Goal: Information Seeking & Learning: Check status

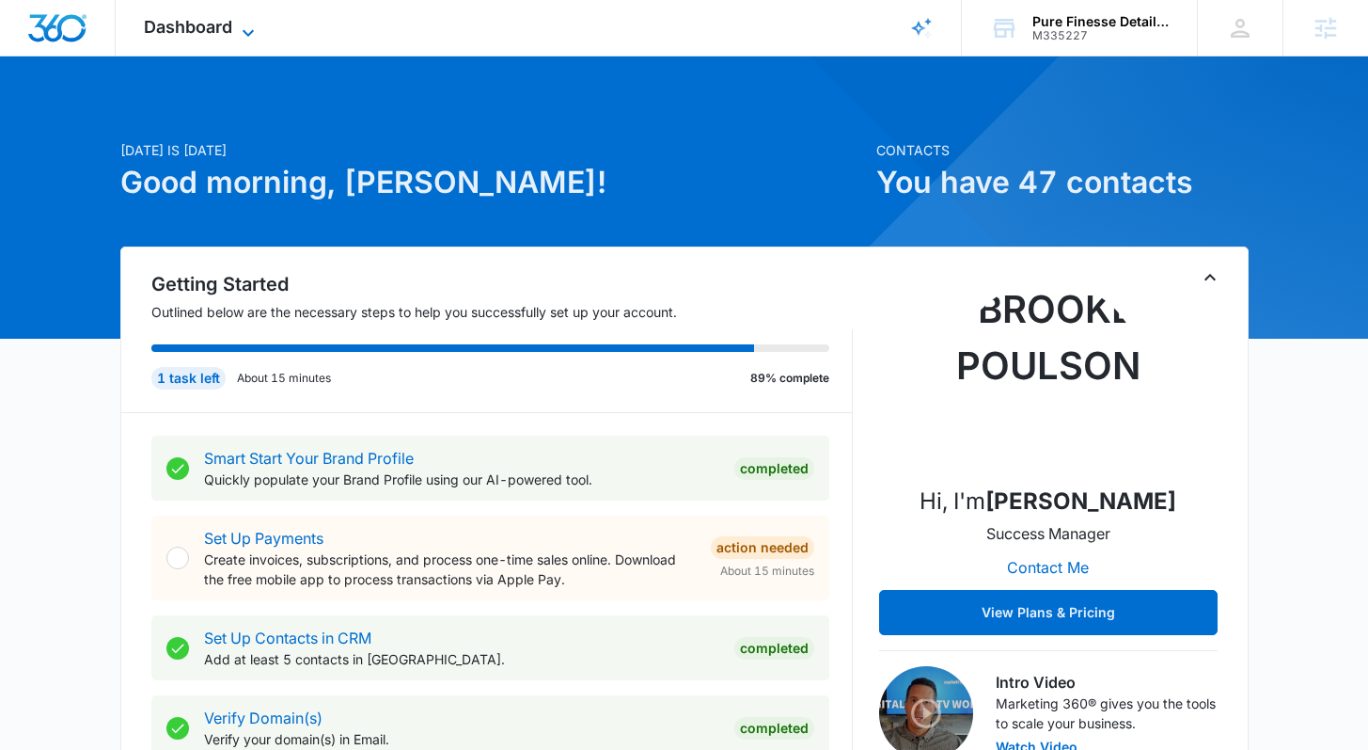
click at [231, 31] on span "Dashboard" at bounding box center [188, 27] width 88 height 20
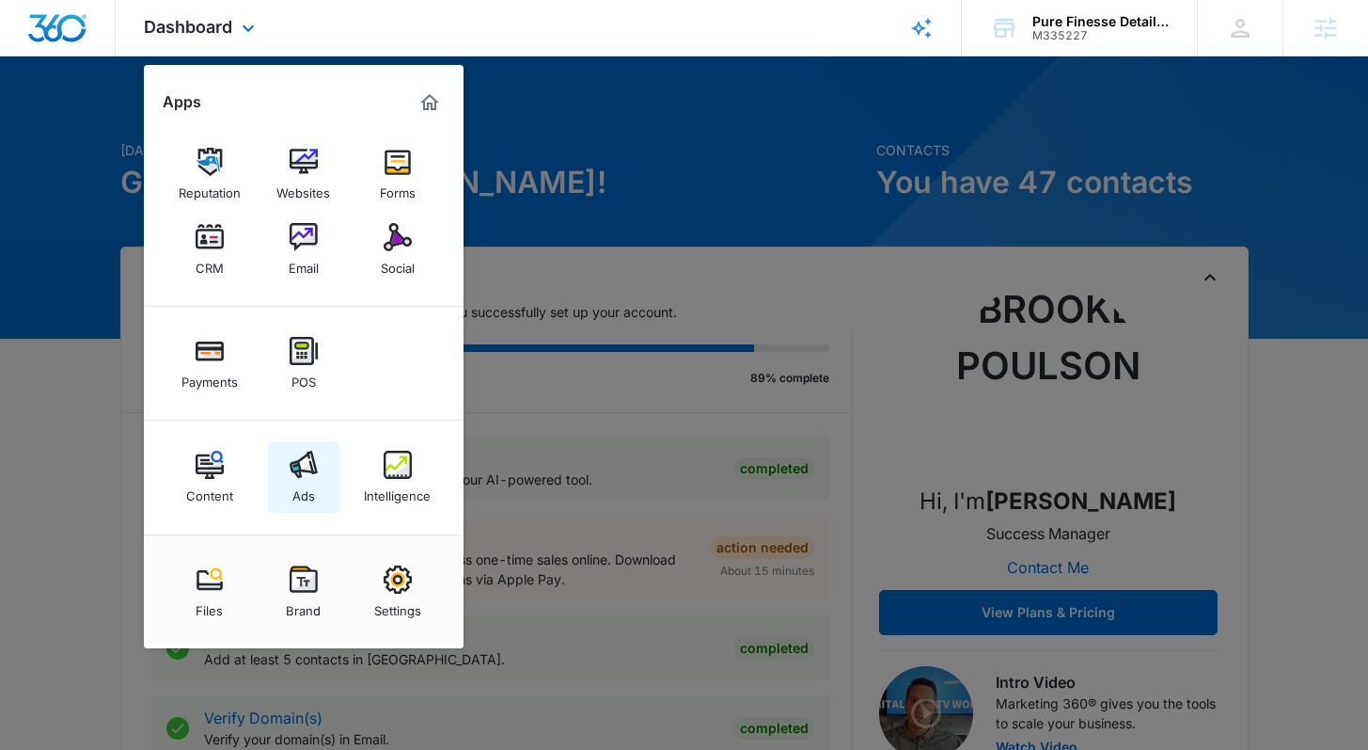
click at [293, 470] on img at bounding box center [304, 464] width 28 height 28
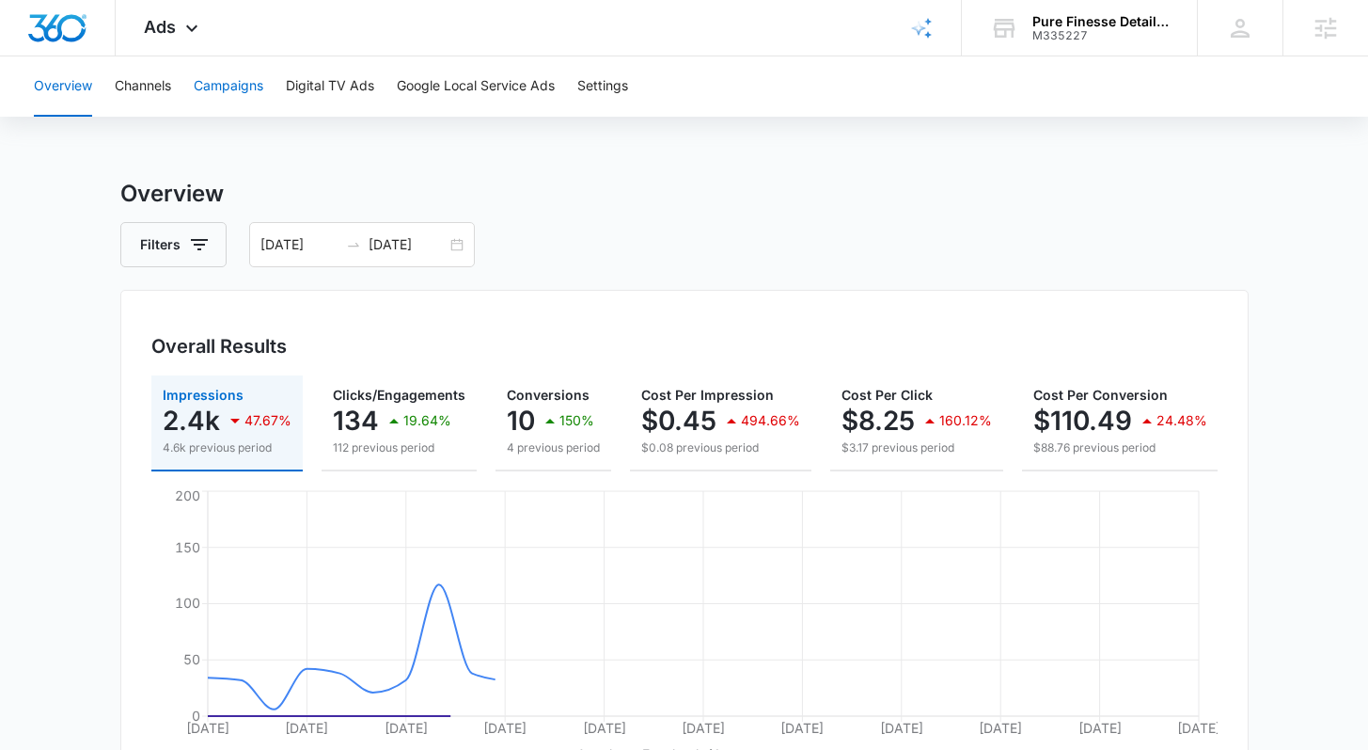
click at [252, 74] on button "Campaigns" at bounding box center [229, 86] width 70 height 60
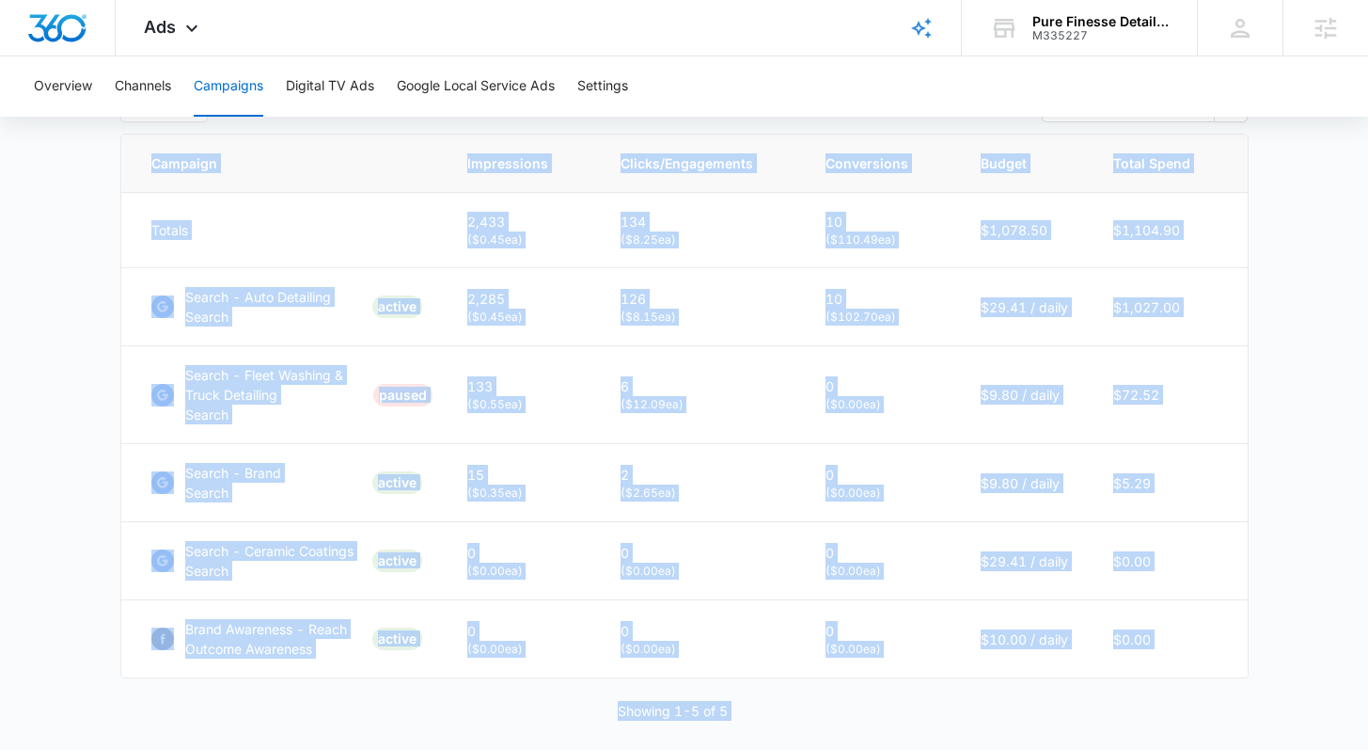
scroll to position [844, 0]
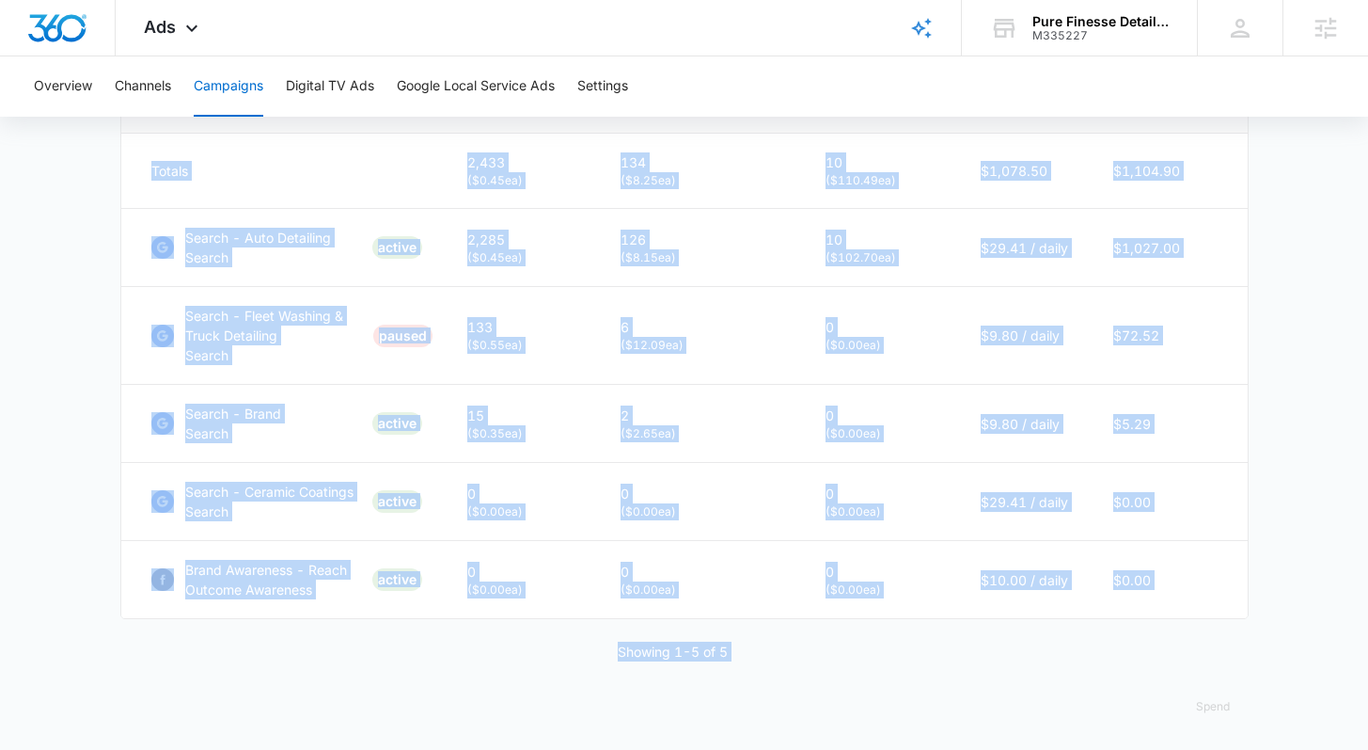
drag, startPoint x: 109, startPoint y: 166, endPoint x: 1166, endPoint y: 691, distance: 1180.5
click at [1178, 711] on main "Campaigns Filters 09/09/2025 10/09/2025 Overall Results Impressions 2.4k 47.67%…" at bounding box center [684, 42] width 1368 height 1418
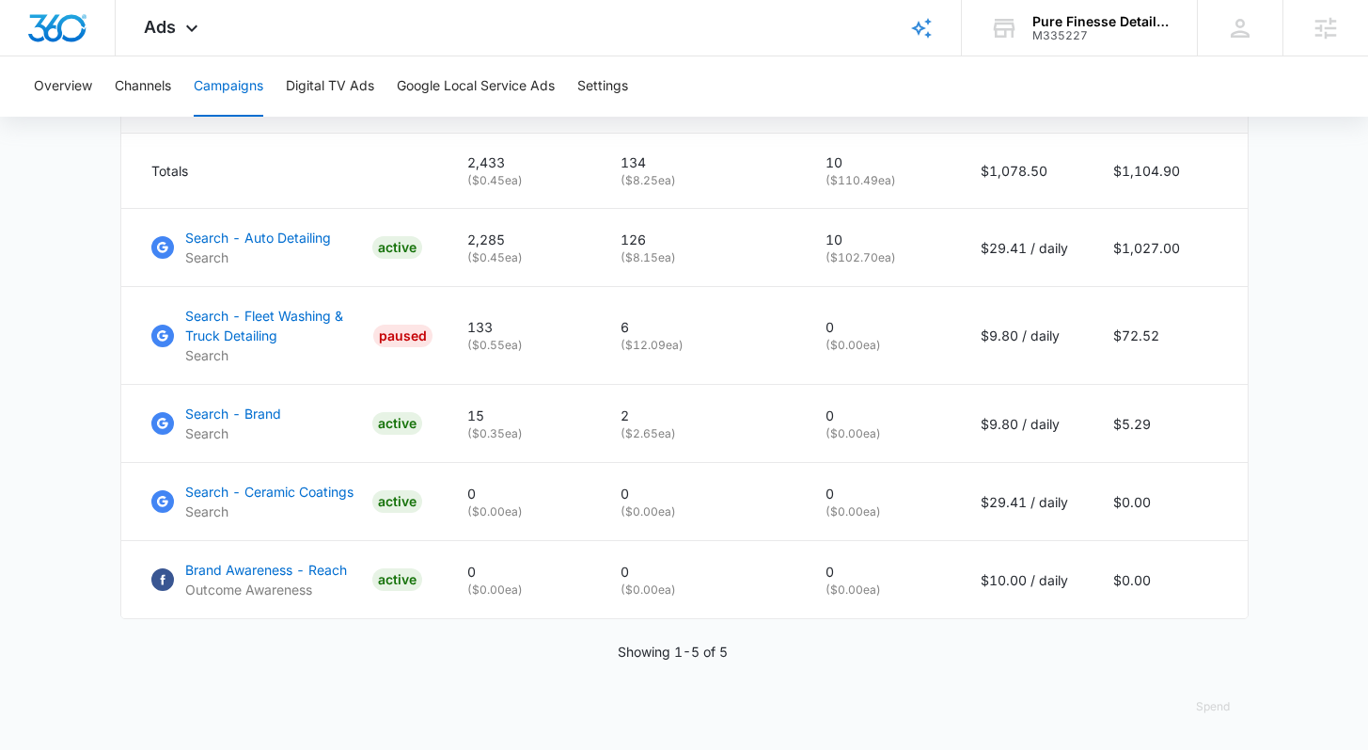
drag, startPoint x: 1163, startPoint y: 687, endPoint x: 1056, endPoint y: 698, distance: 107.7
click at [1163, 687] on div "Campaigns Filters 09/09/2025 10/09/2025 Overall Results Impressions 2.4k 47.67%…" at bounding box center [684, 42] width 1129 height 1418
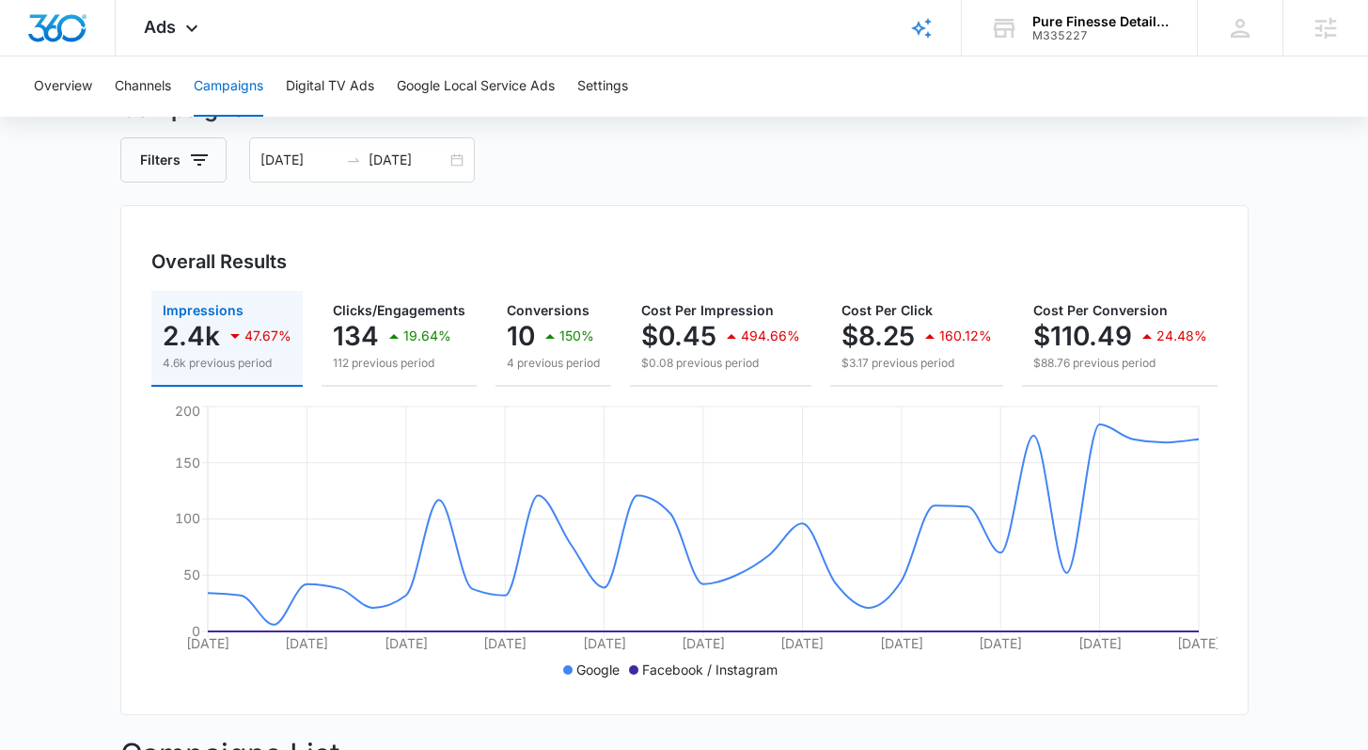
scroll to position [0, 0]
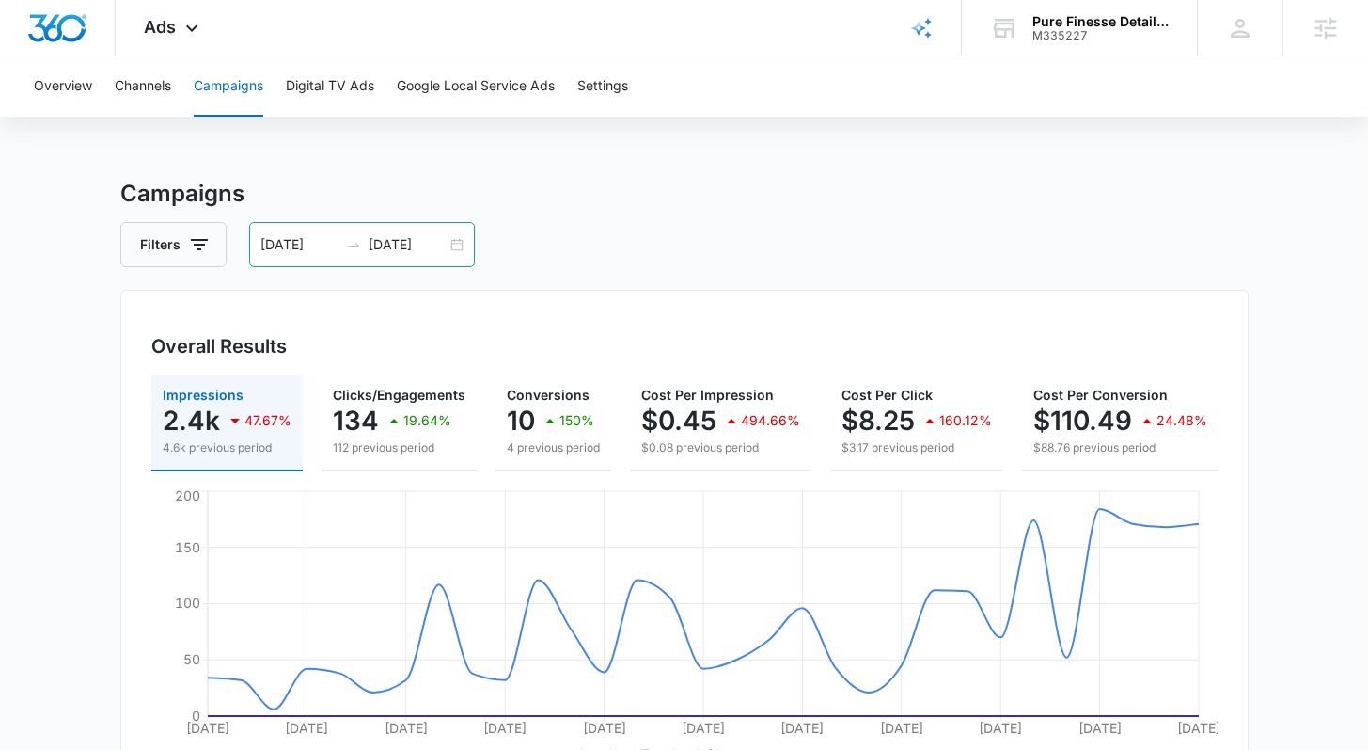
click at [455, 248] on div "09/09/2025 10/09/2025" at bounding box center [362, 244] width 226 height 45
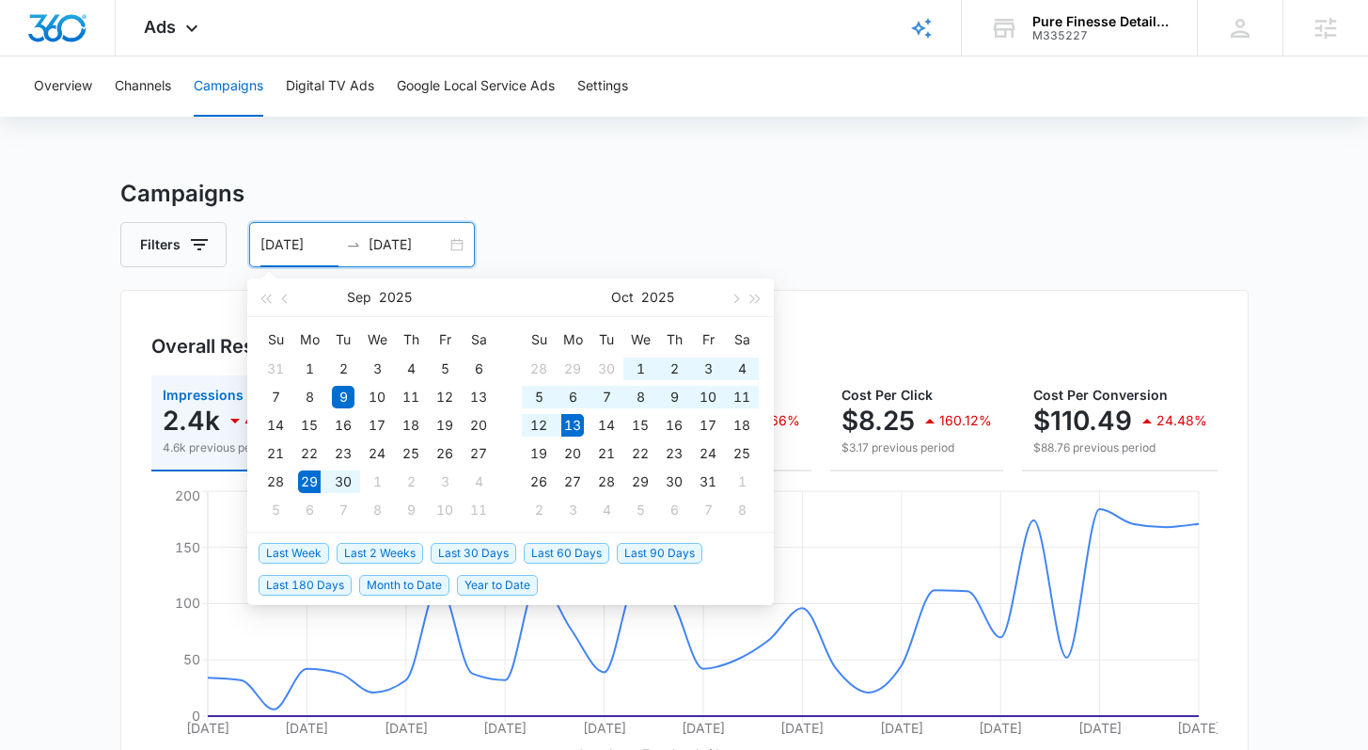
click at [413, 558] on span "Last 2 Weeks" at bounding box center [380, 553] width 87 height 21
type input "09/29/2025"
type input "10/13/2025"
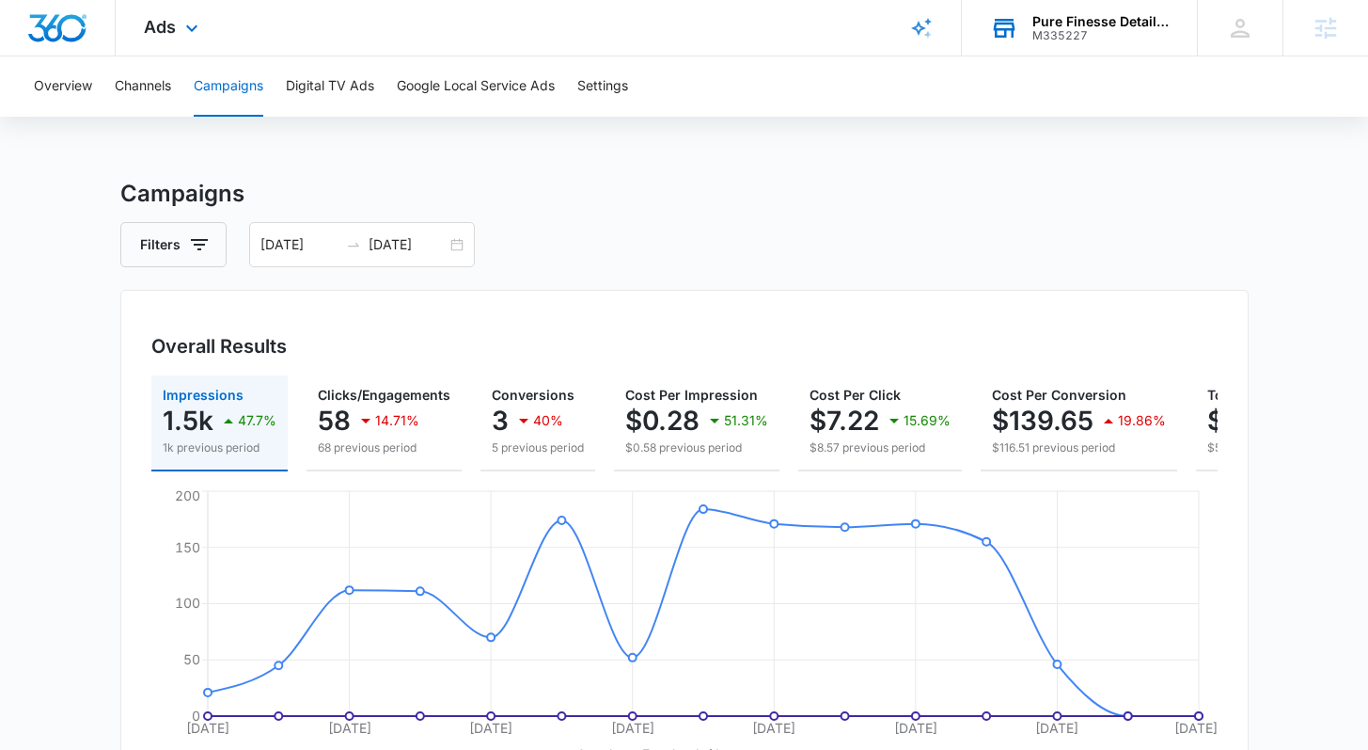
click at [1081, 33] on div "M335227" at bounding box center [1101, 35] width 137 height 13
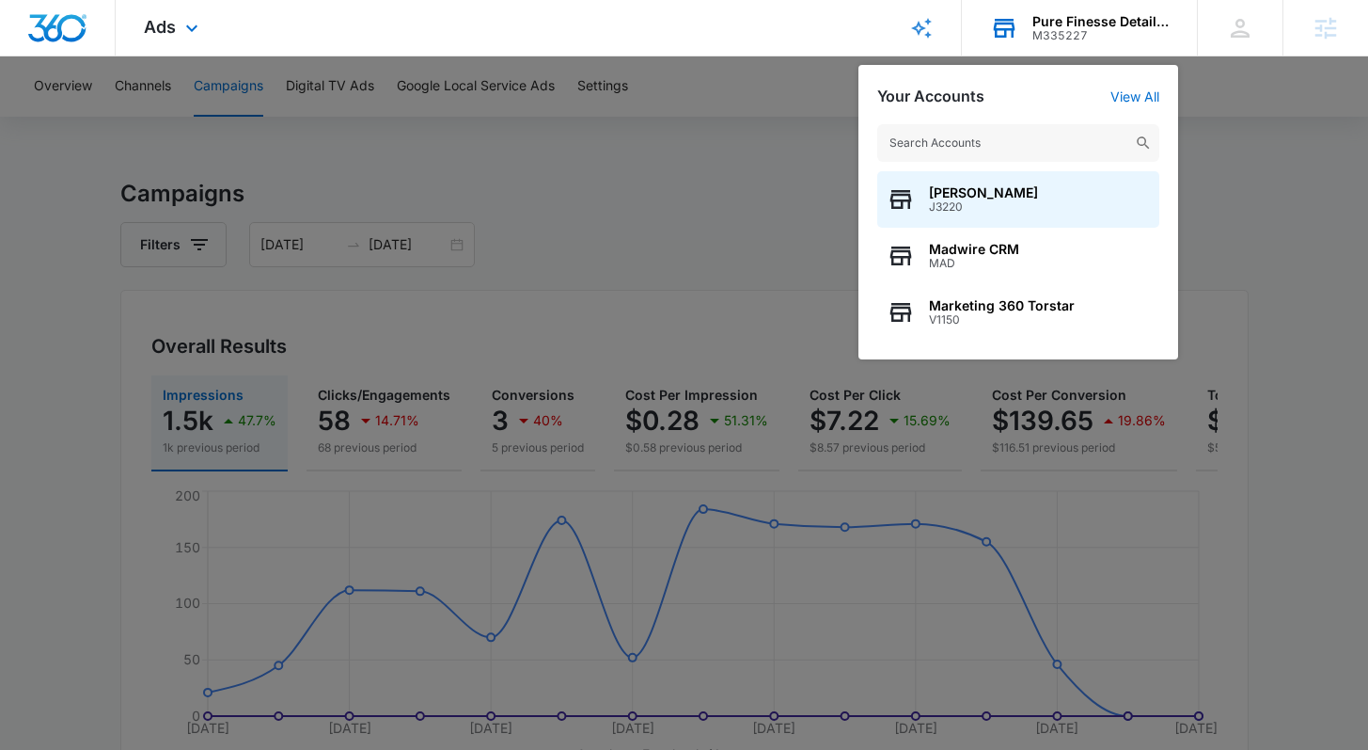
type input "M335691"
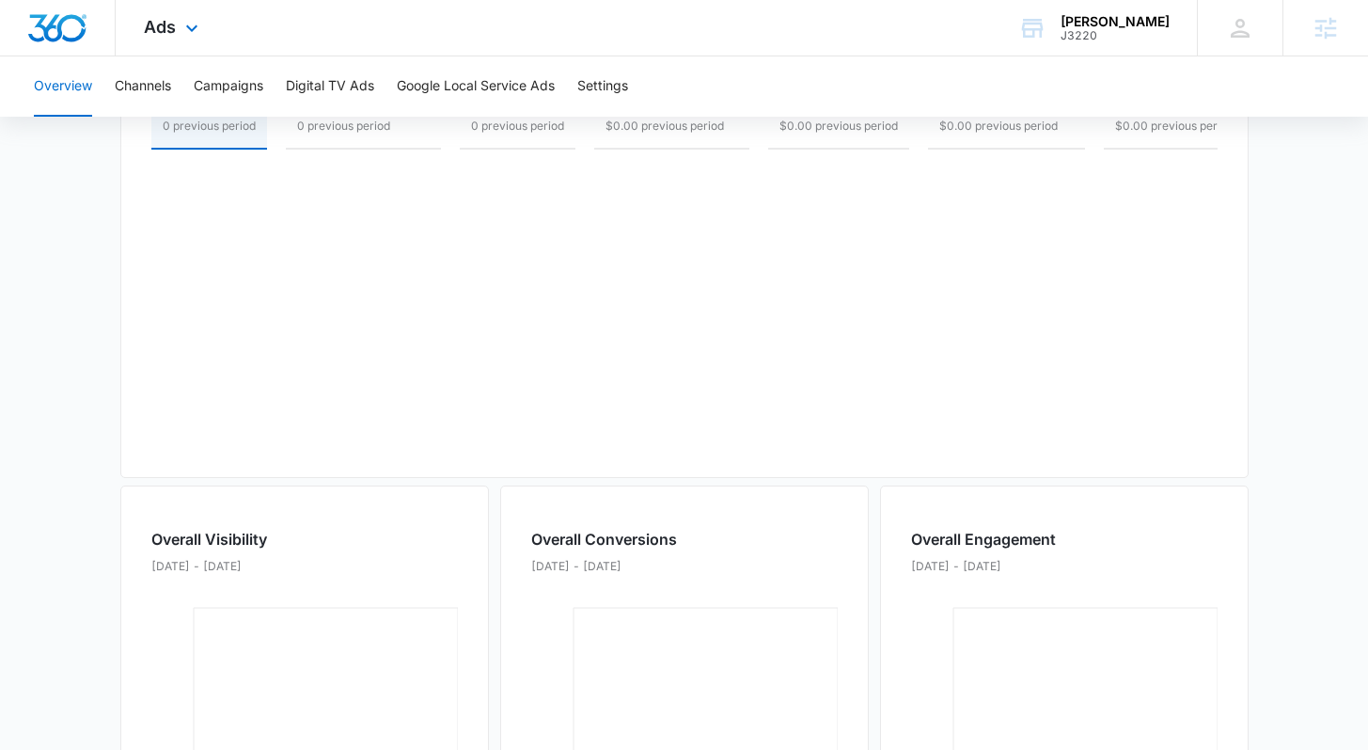
scroll to position [351, 0]
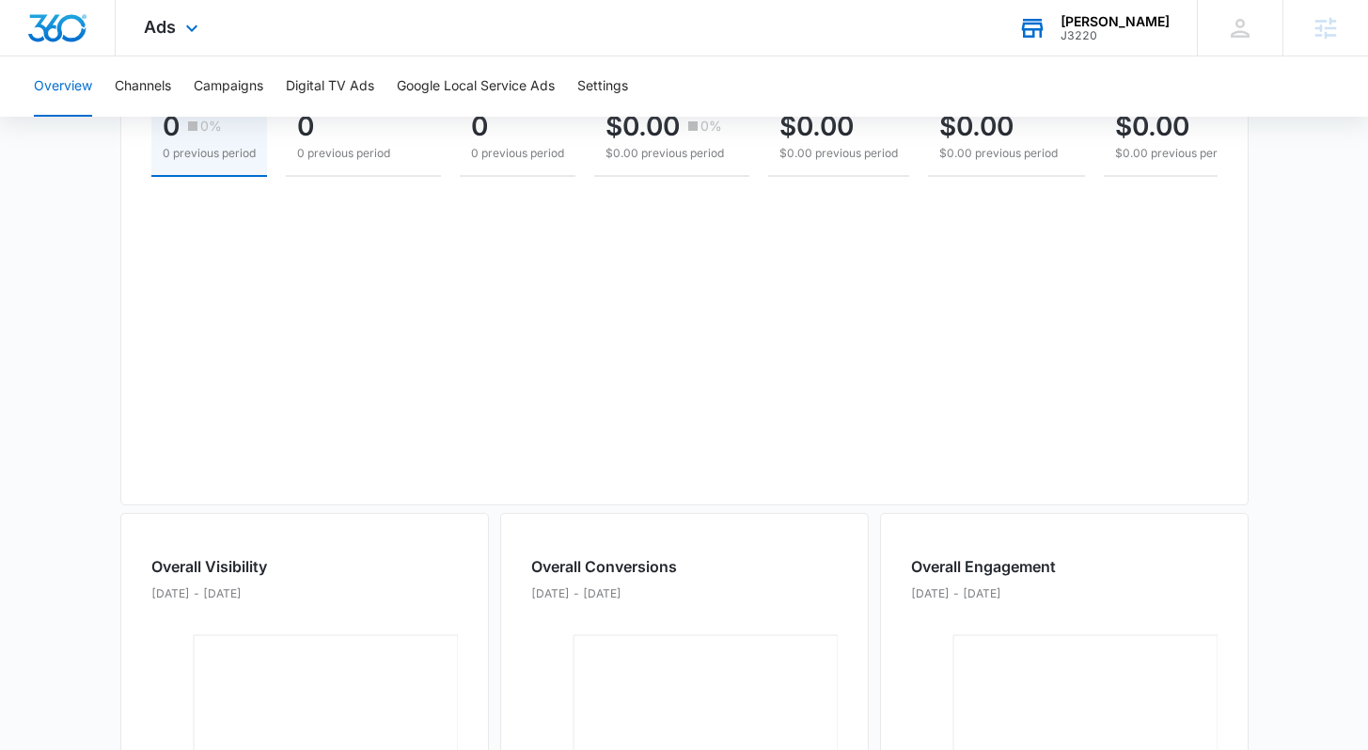
click at [1115, 24] on div "Brooke Poulson" at bounding box center [1115, 21] width 109 height 15
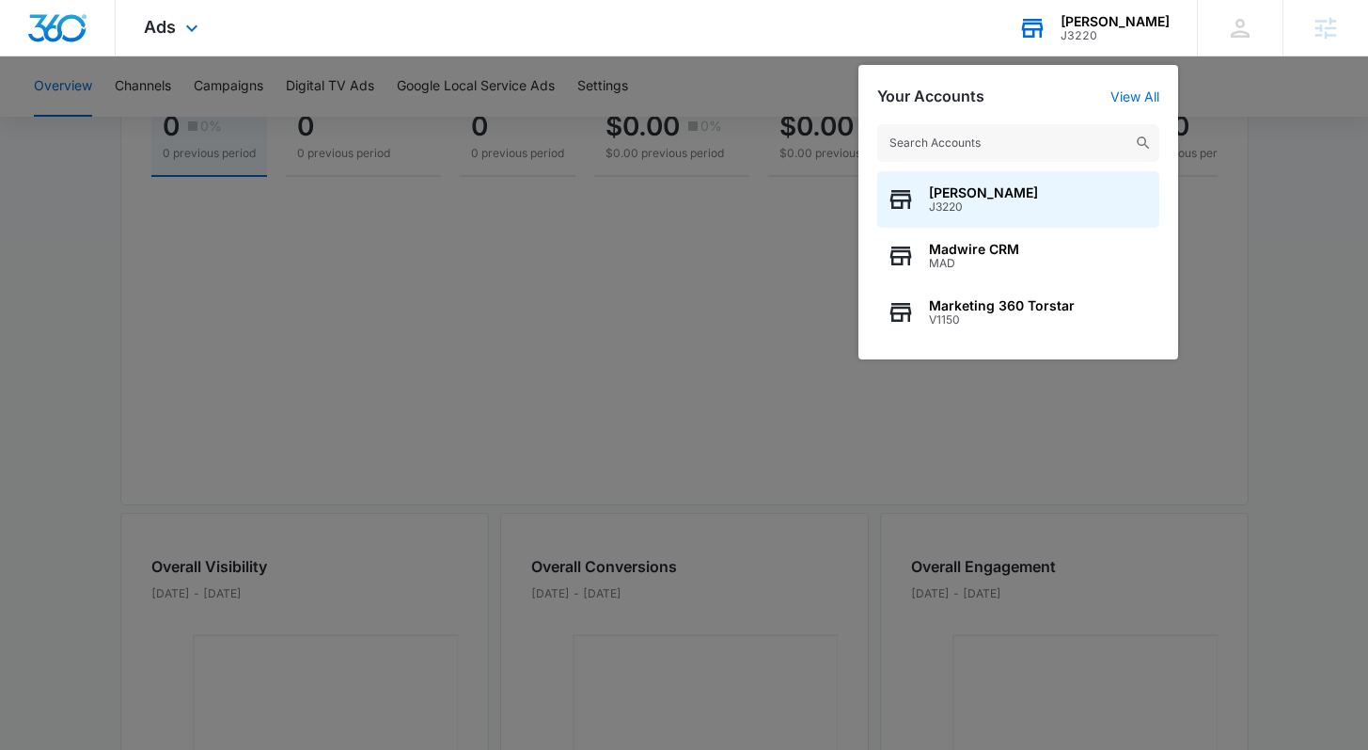
click at [967, 151] on input "text" at bounding box center [1018, 143] width 282 height 38
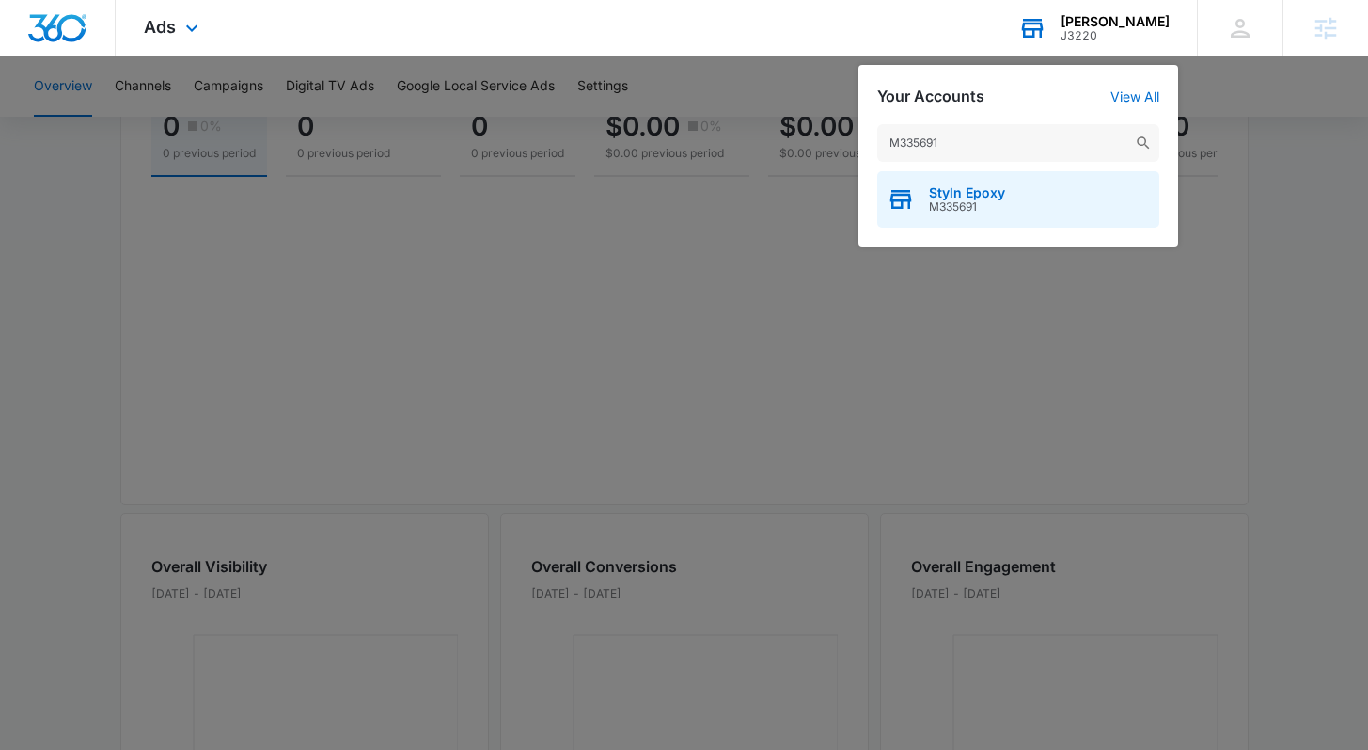
type input "M335691"
click at [980, 213] on div "Styln Epoxy M335691" at bounding box center [1018, 199] width 282 height 56
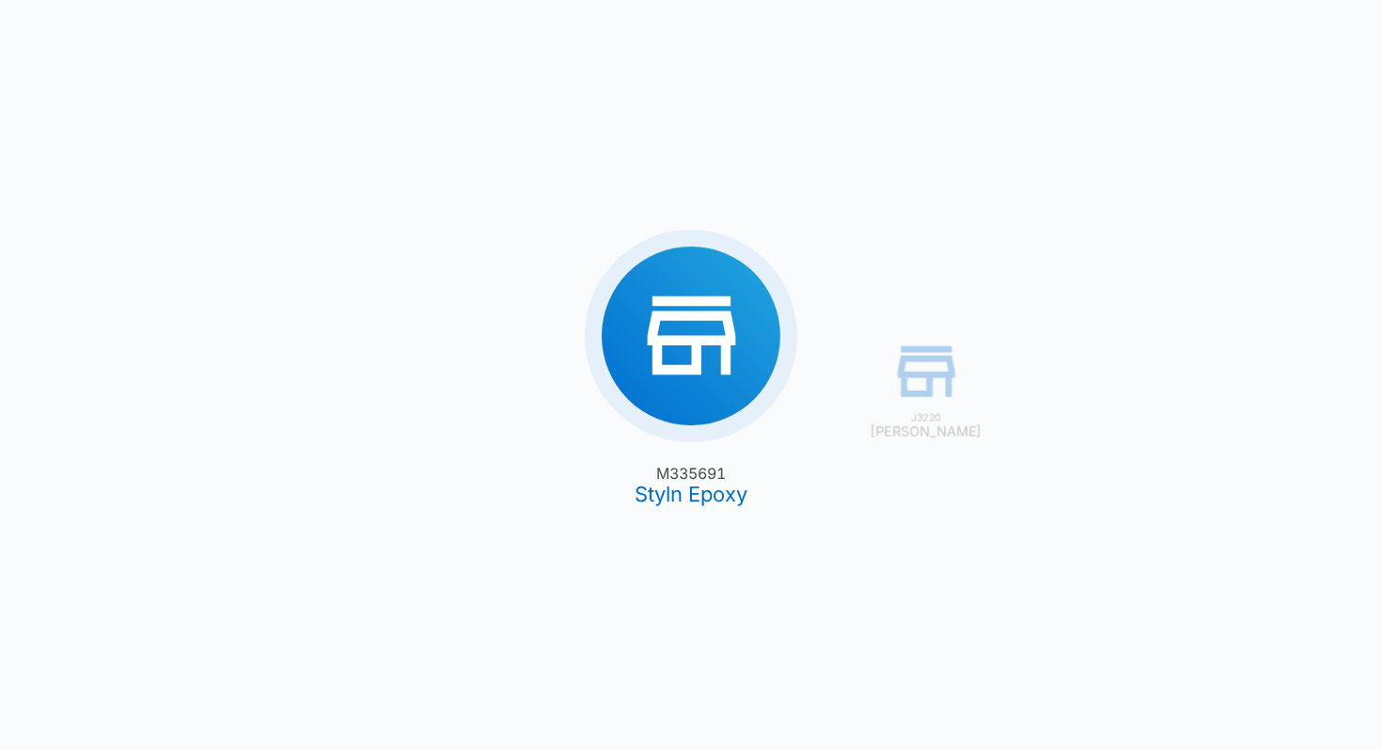
type input "09/12/2025"
type input "10/12/2025"
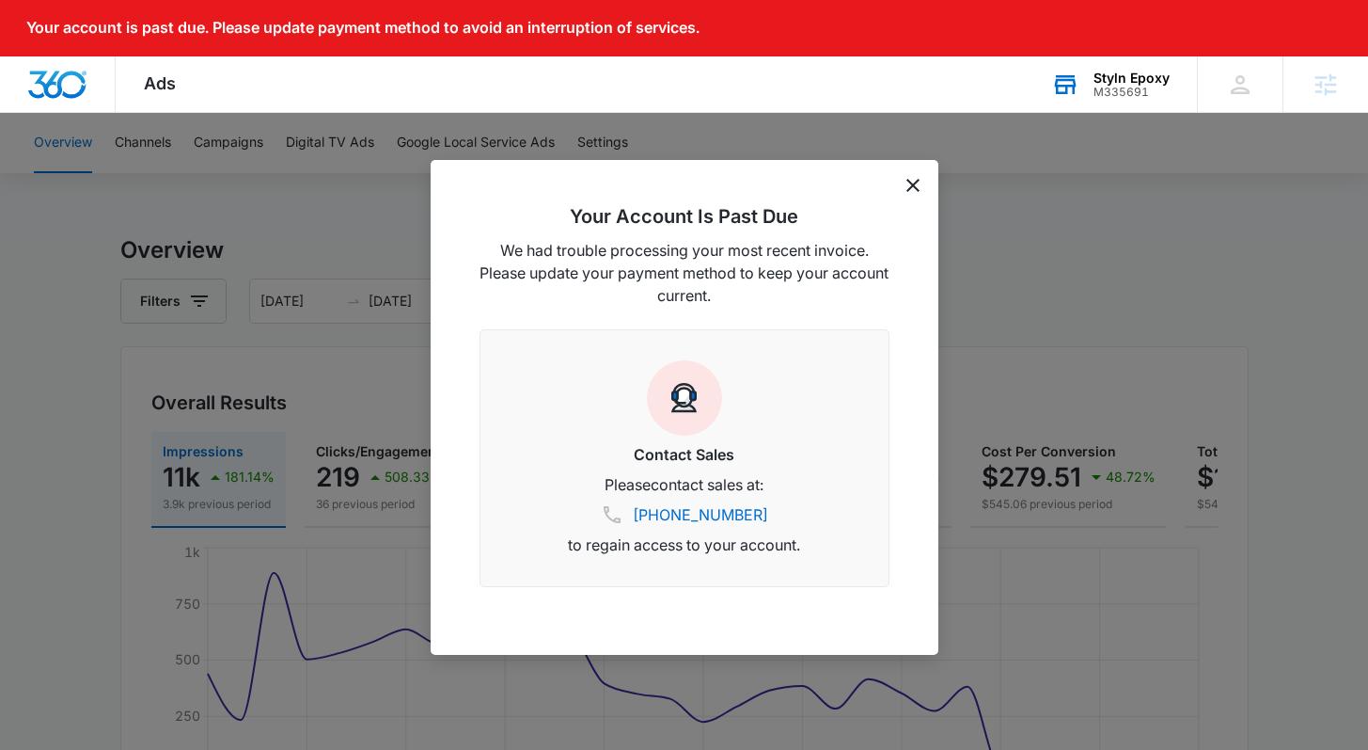
click at [905, 184] on div "Your Account Is Past Due We had trouble processing your most recent invoice. Pl…" at bounding box center [685, 407] width 508 height 495
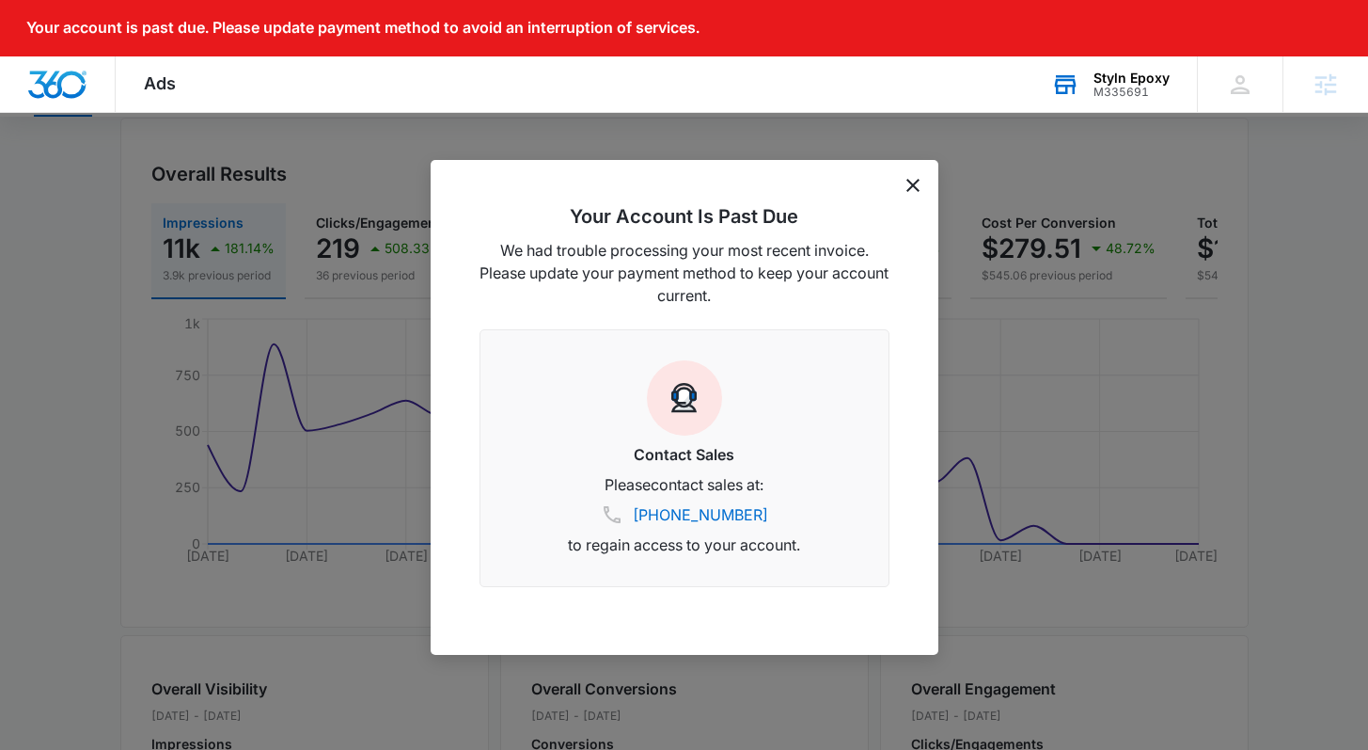
scroll to position [280, 0]
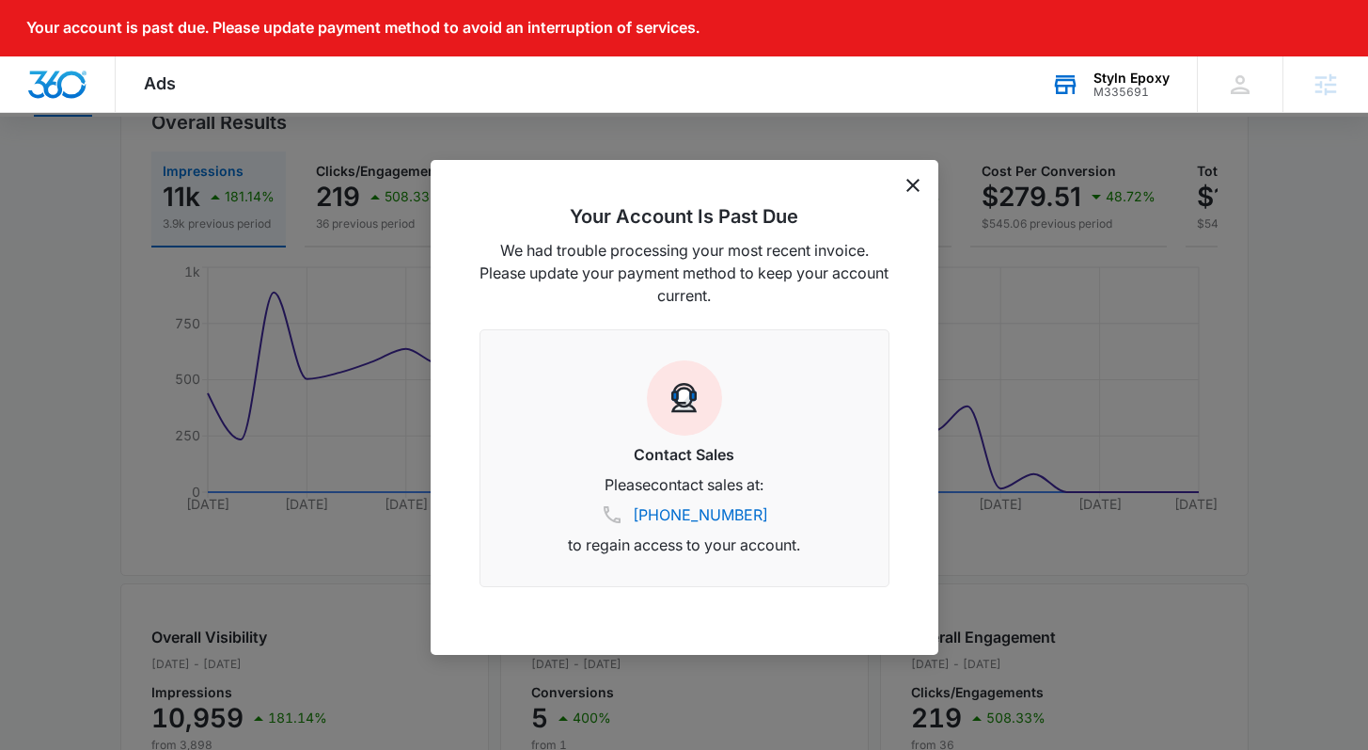
click at [913, 187] on icon "dismiss this dialog" at bounding box center [913, 185] width 13 height 13
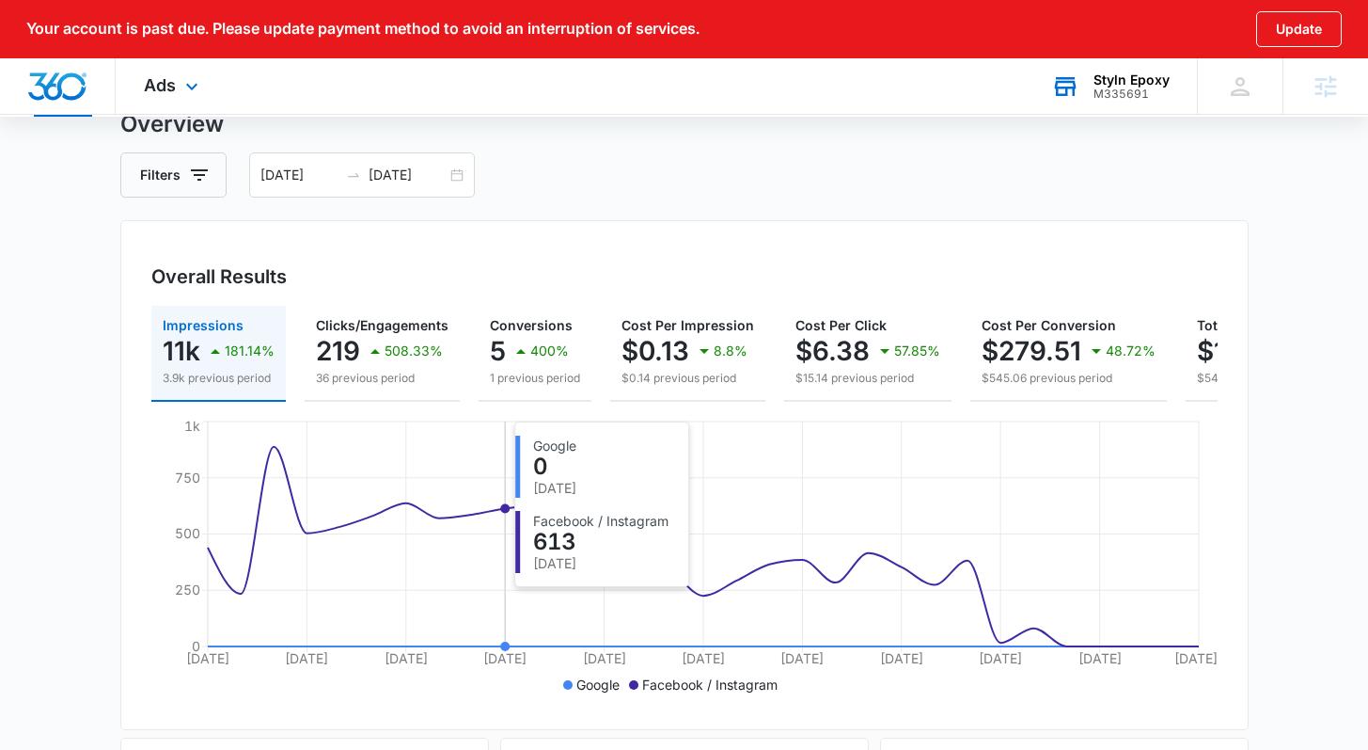
scroll to position [0, 0]
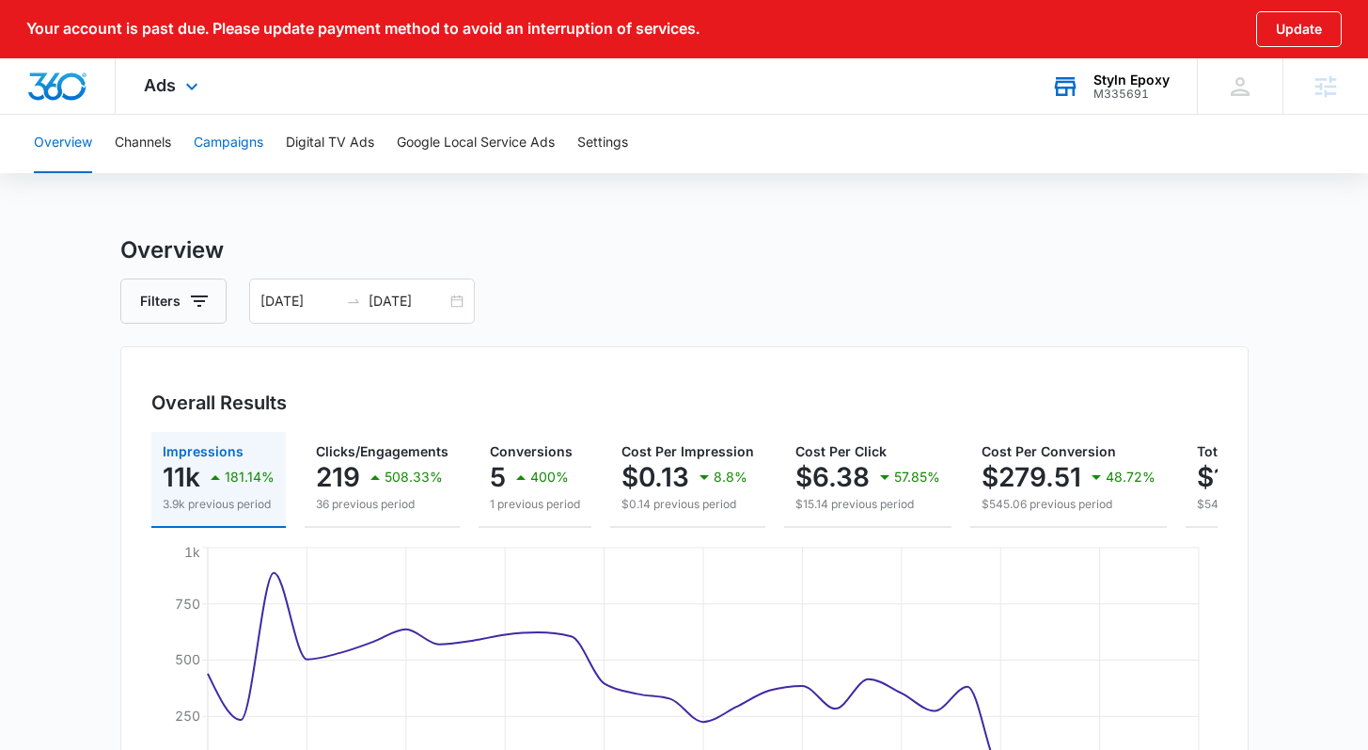
click at [222, 139] on button "Campaigns" at bounding box center [229, 143] width 70 height 60
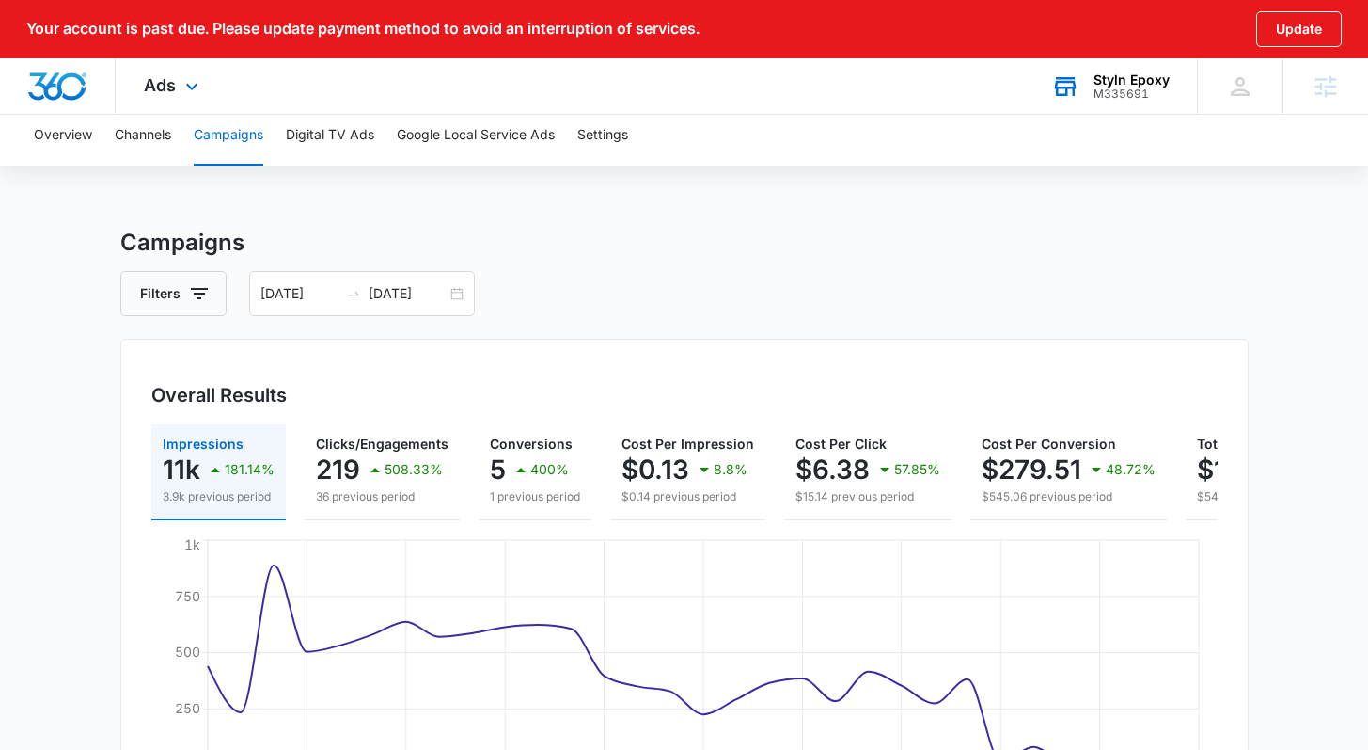
scroll to position [8, 0]
click at [450, 292] on div "09/12/2025 10/12/2025" at bounding box center [362, 292] width 226 height 45
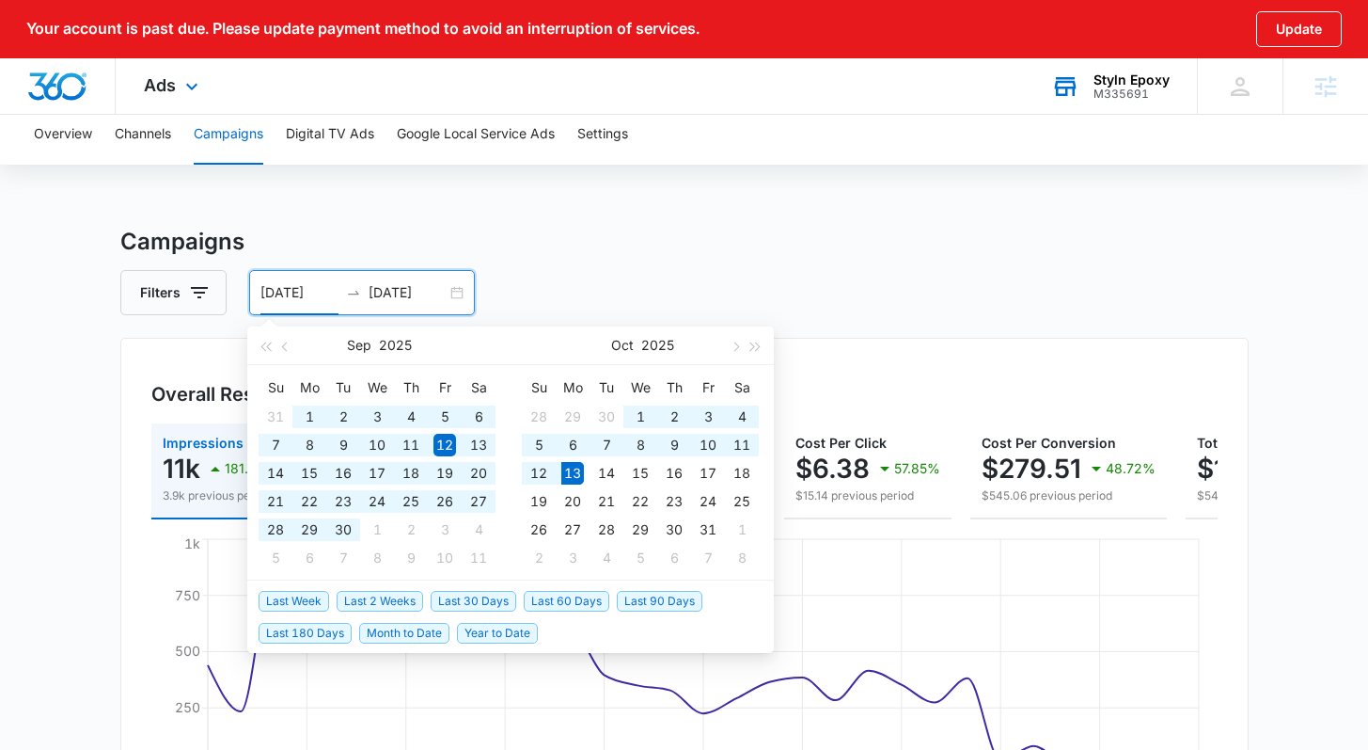
click at [528, 600] on span "Last 60 Days" at bounding box center [567, 601] width 86 height 21
type input "08/14/2025"
type input "10/13/2025"
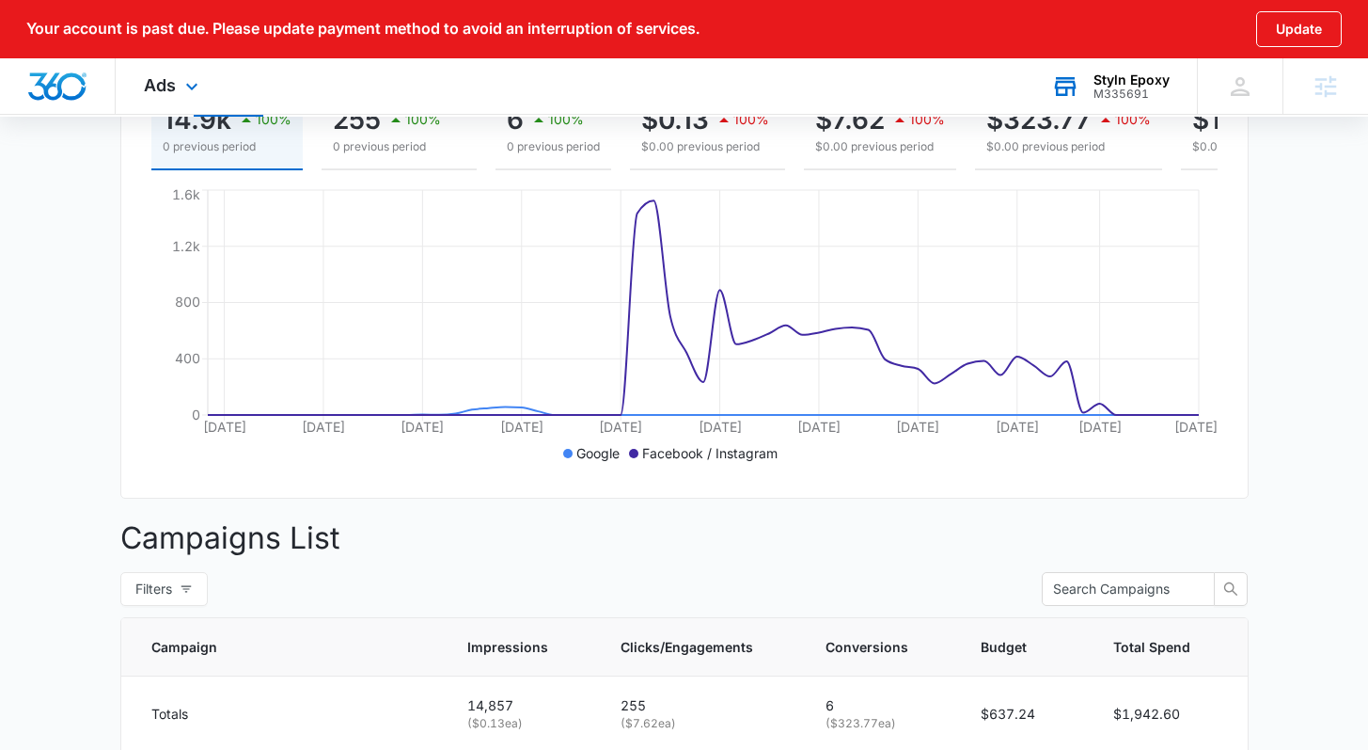
scroll to position [245, 0]
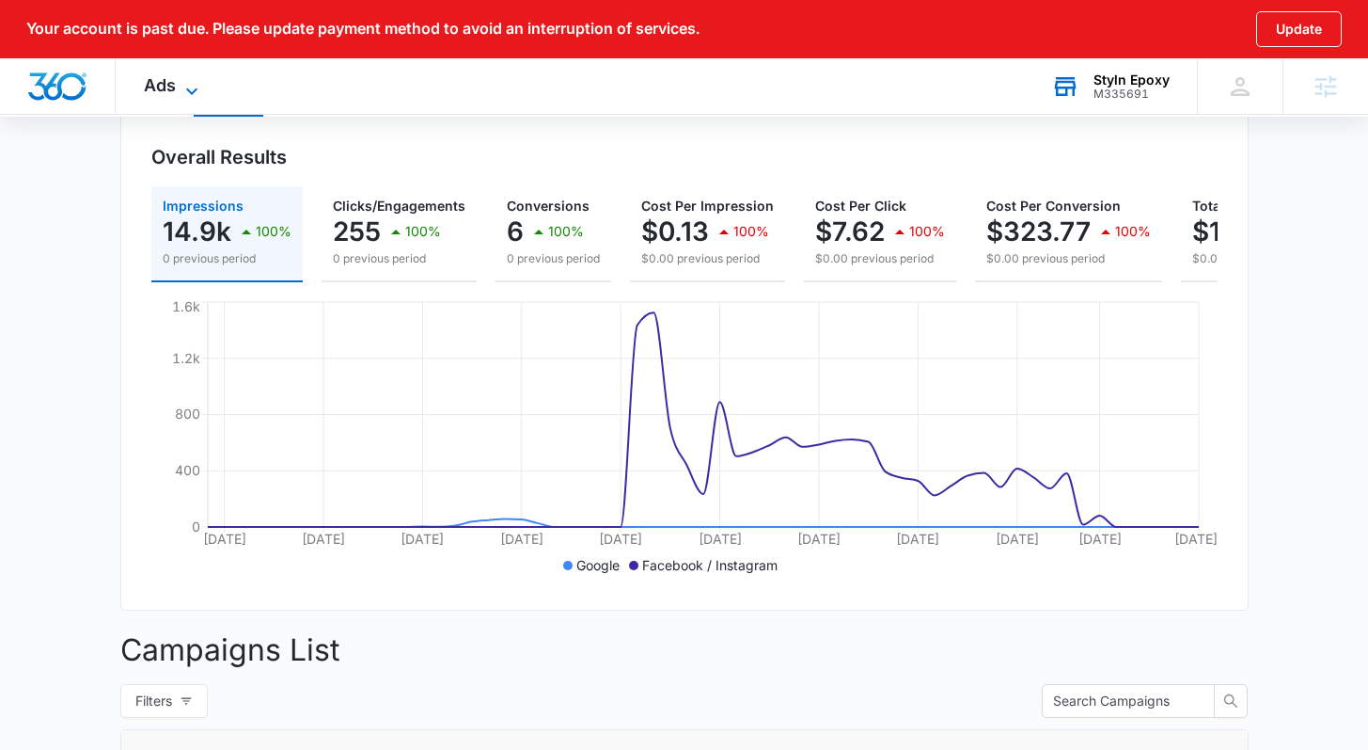
click at [181, 80] on icon at bounding box center [192, 91] width 23 height 23
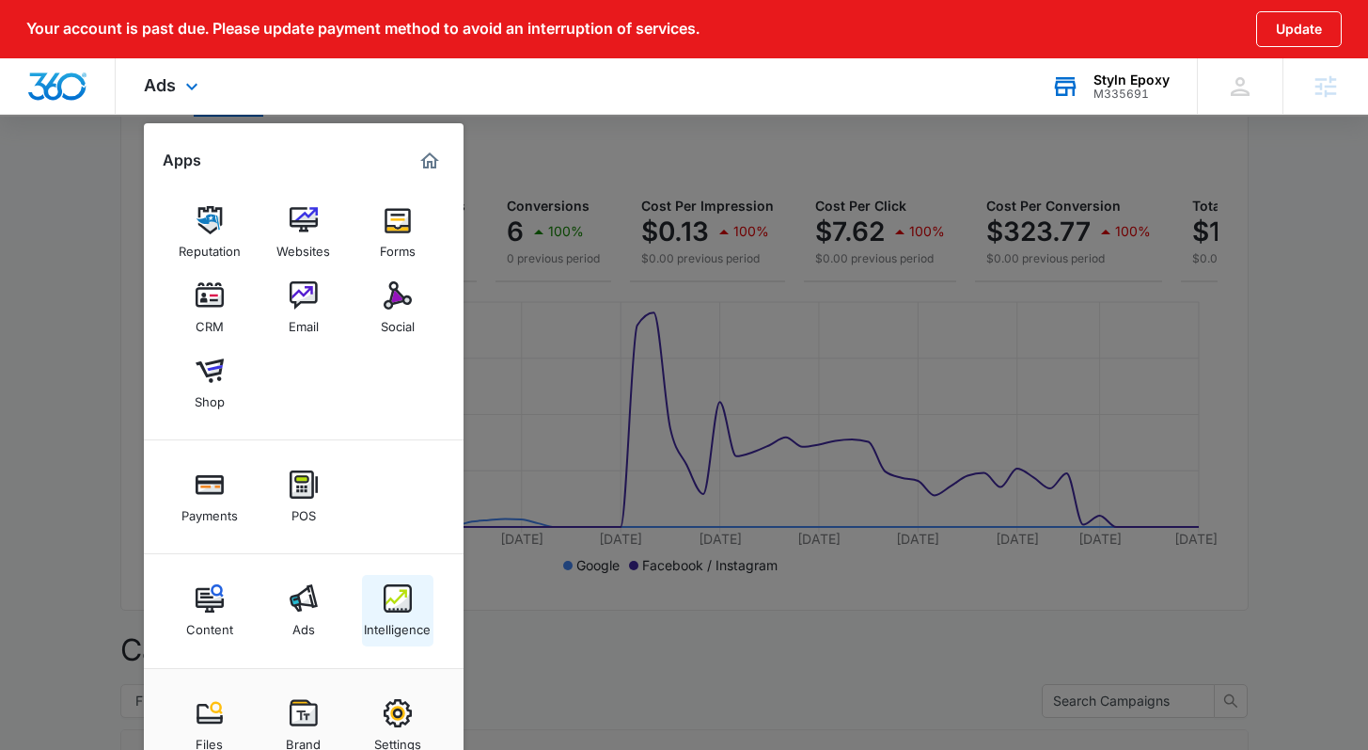
click at [397, 592] on img at bounding box center [398, 598] width 28 height 28
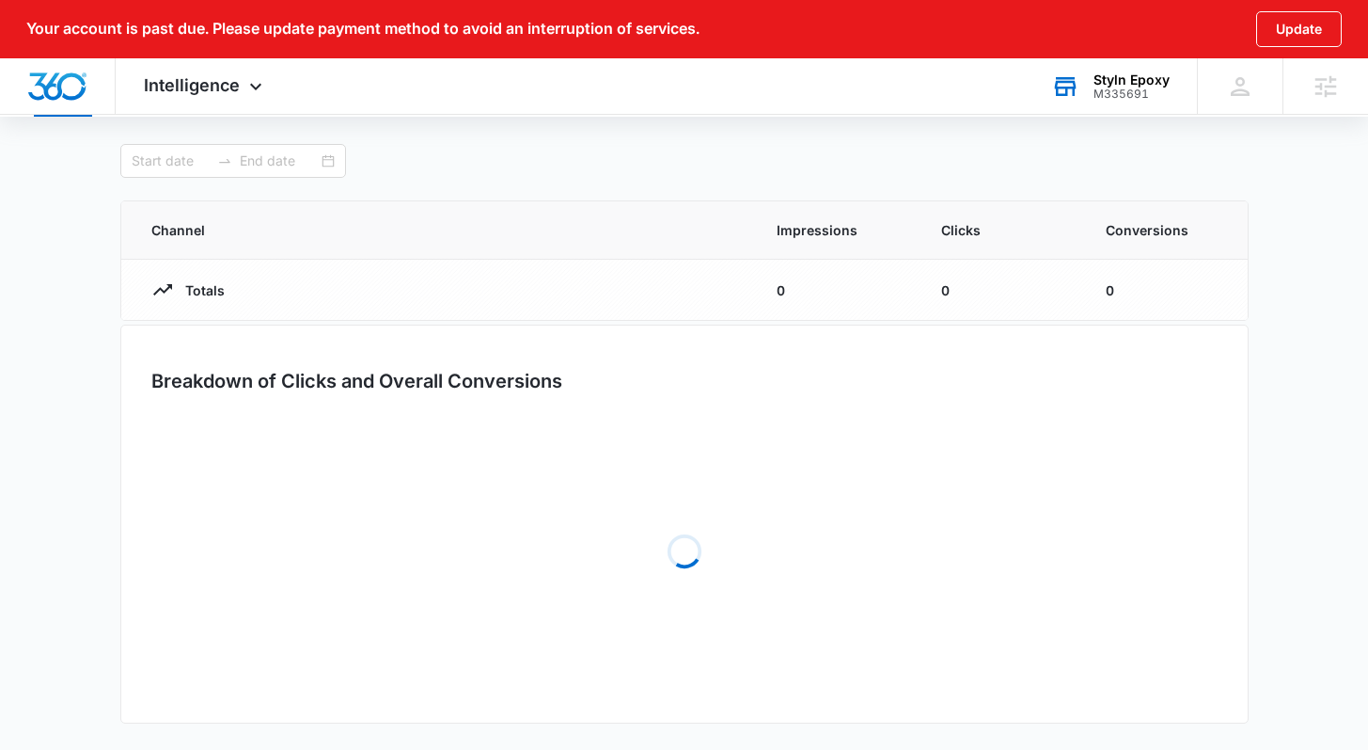
type input "08/14/2025"
type input "10/13/2025"
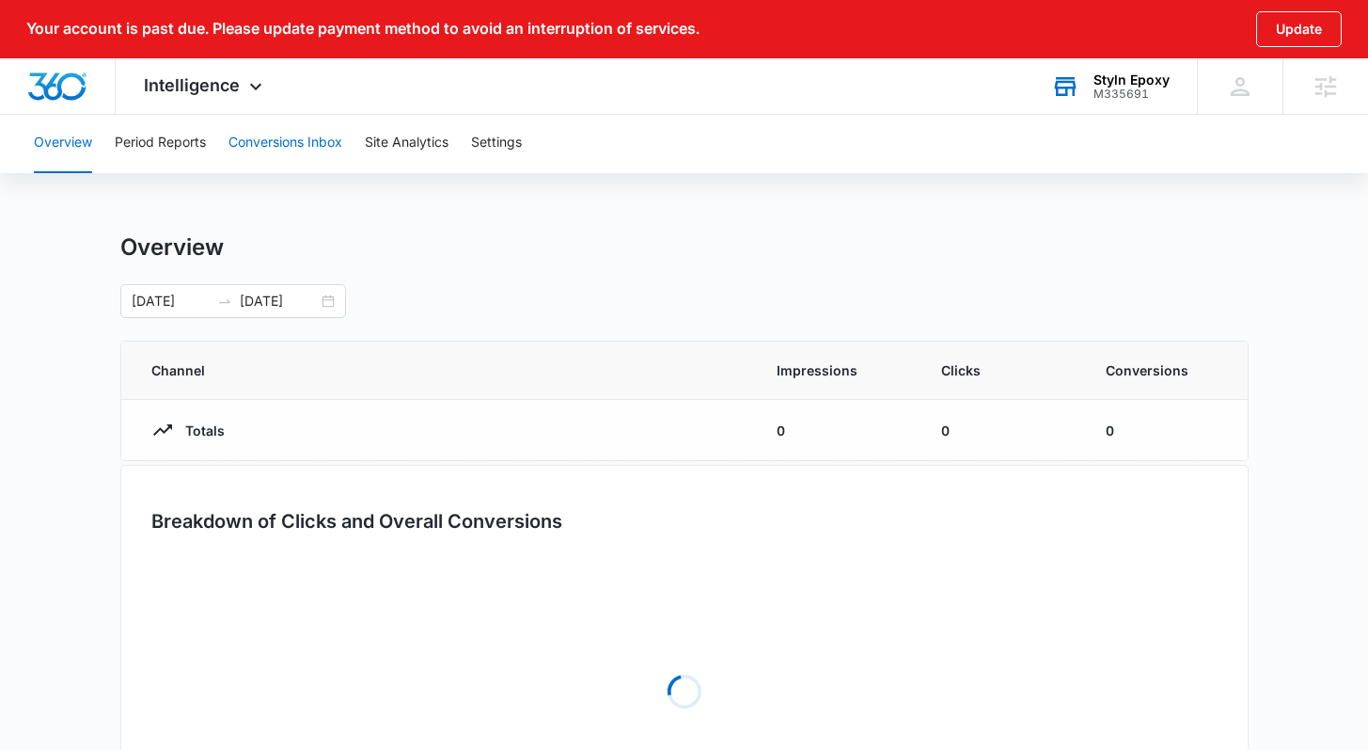
click at [259, 124] on button "Conversions Inbox" at bounding box center [286, 143] width 114 height 60
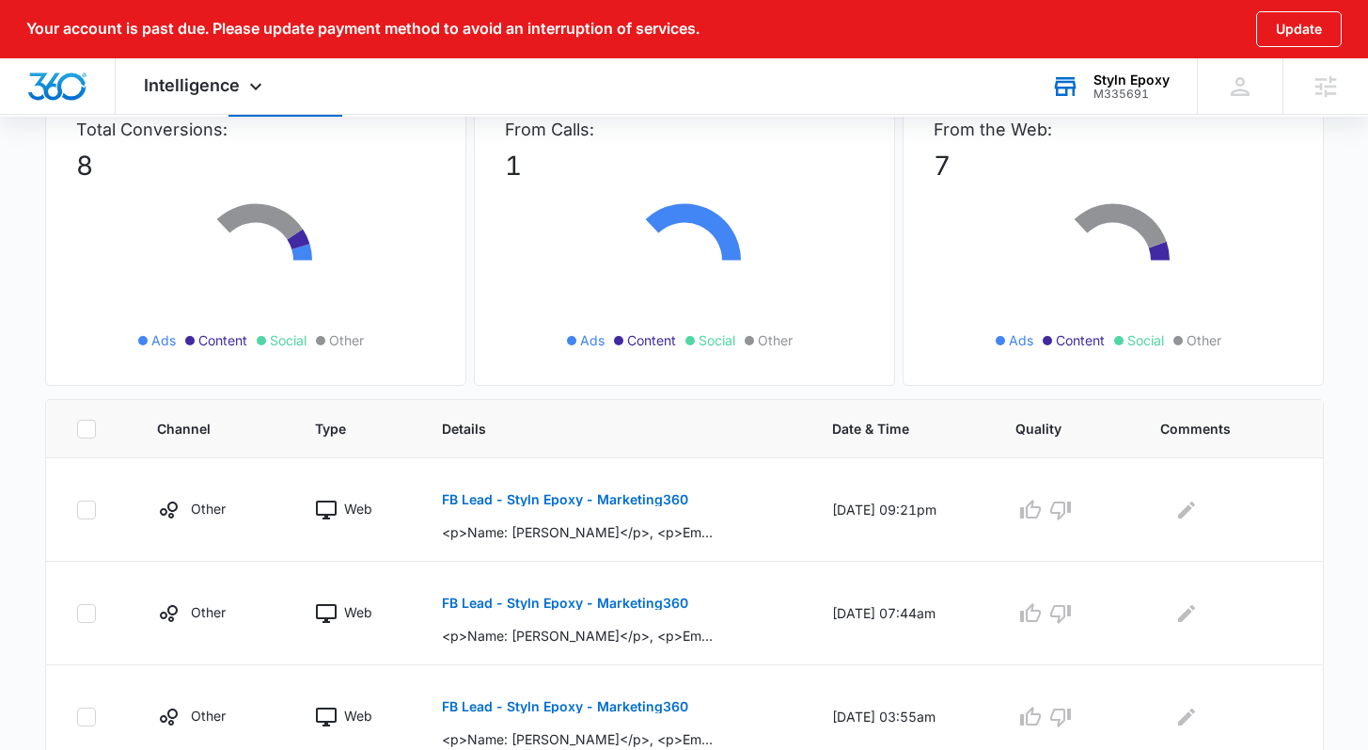
scroll to position [298, 0]
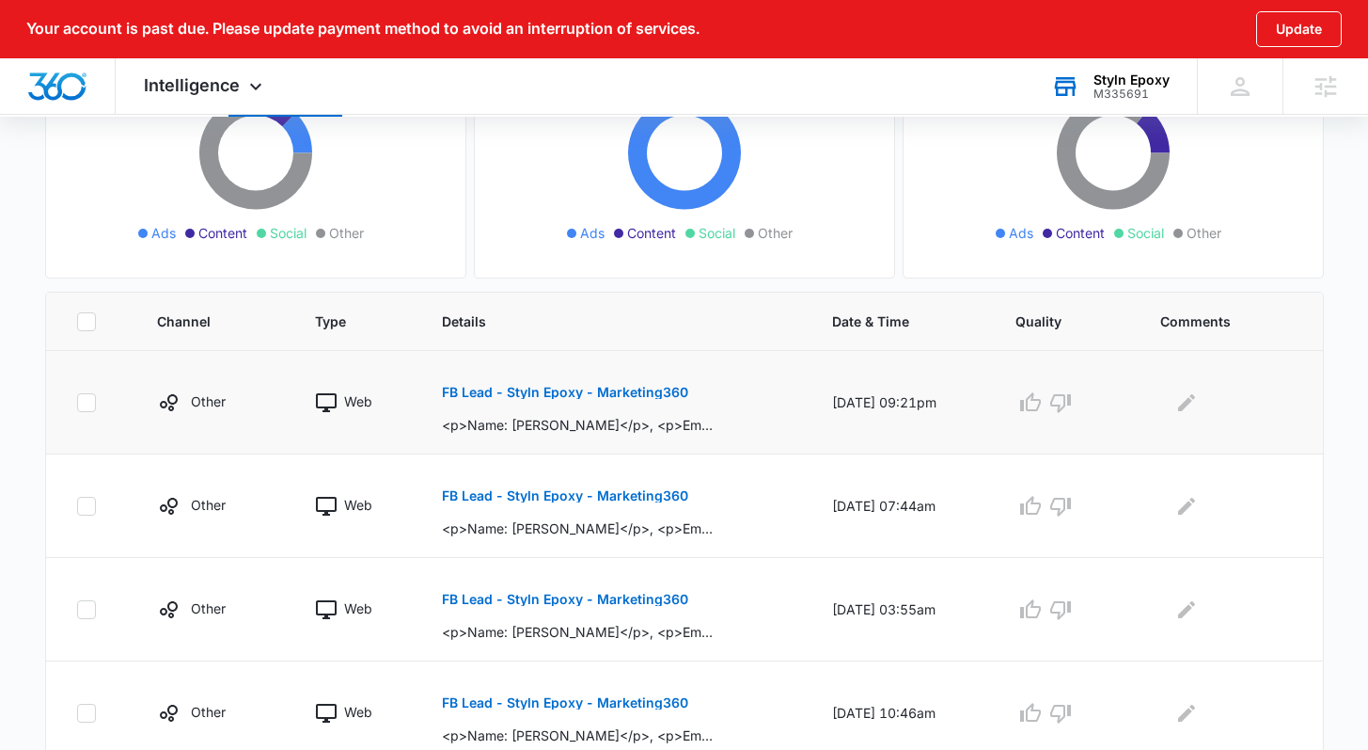
click at [608, 400] on button "FB Lead - Styln Epoxy - Marketing360" at bounding box center [565, 392] width 246 height 45
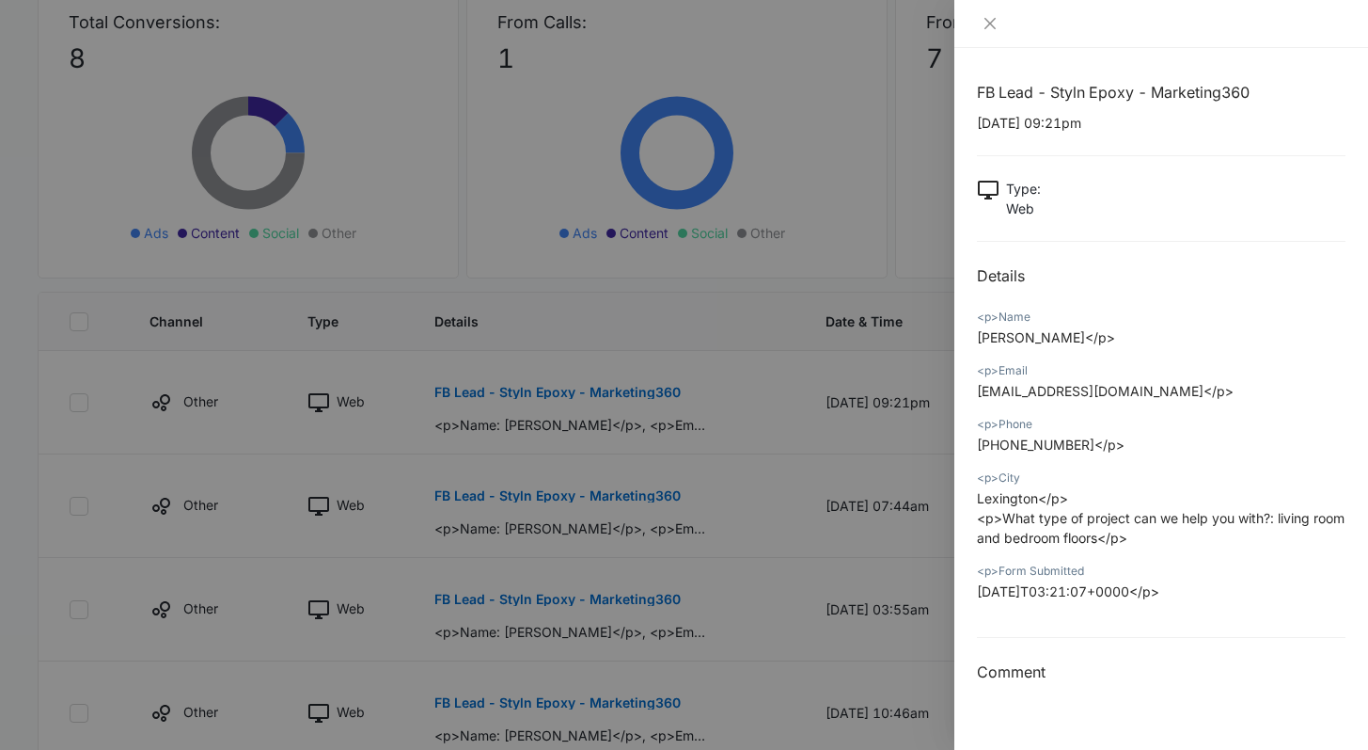
click at [767, 426] on div at bounding box center [684, 375] width 1368 height 750
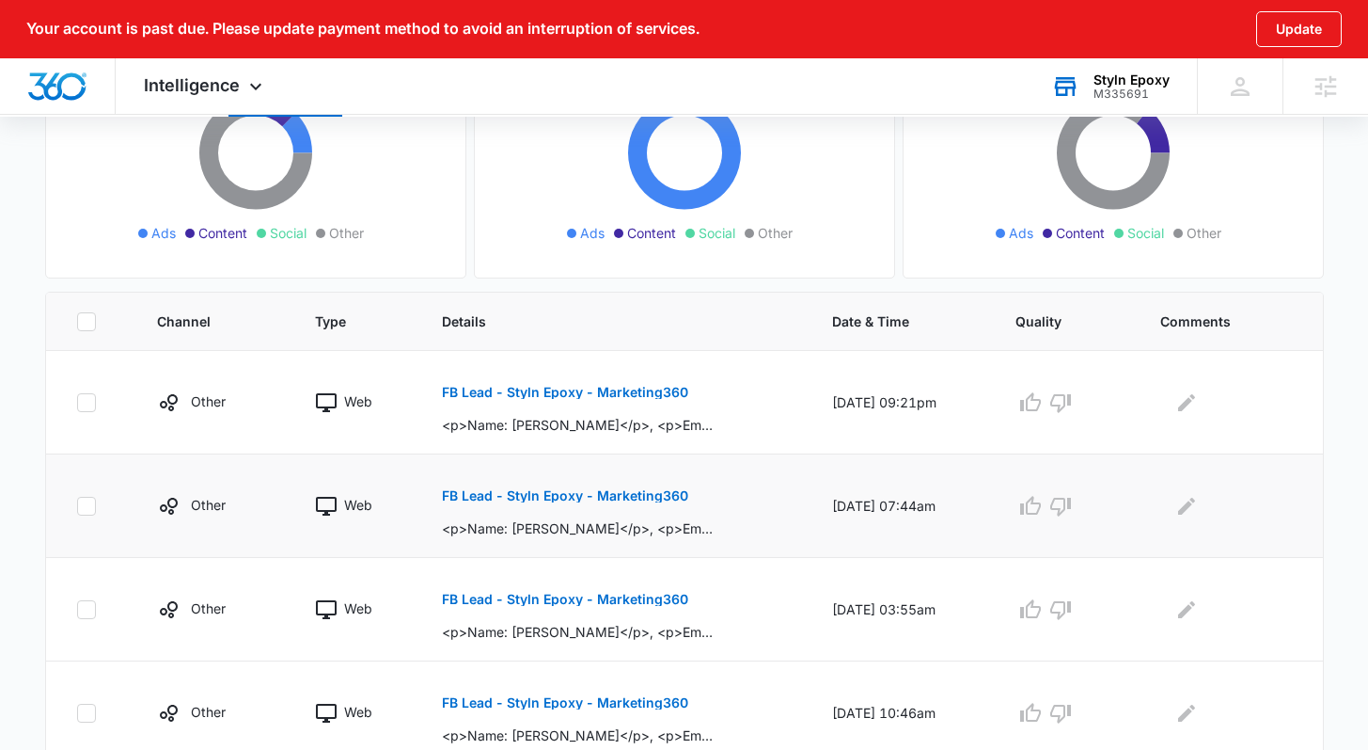
click at [616, 496] on p "FB Lead - Styln Epoxy - Marketing360" at bounding box center [565, 495] width 246 height 13
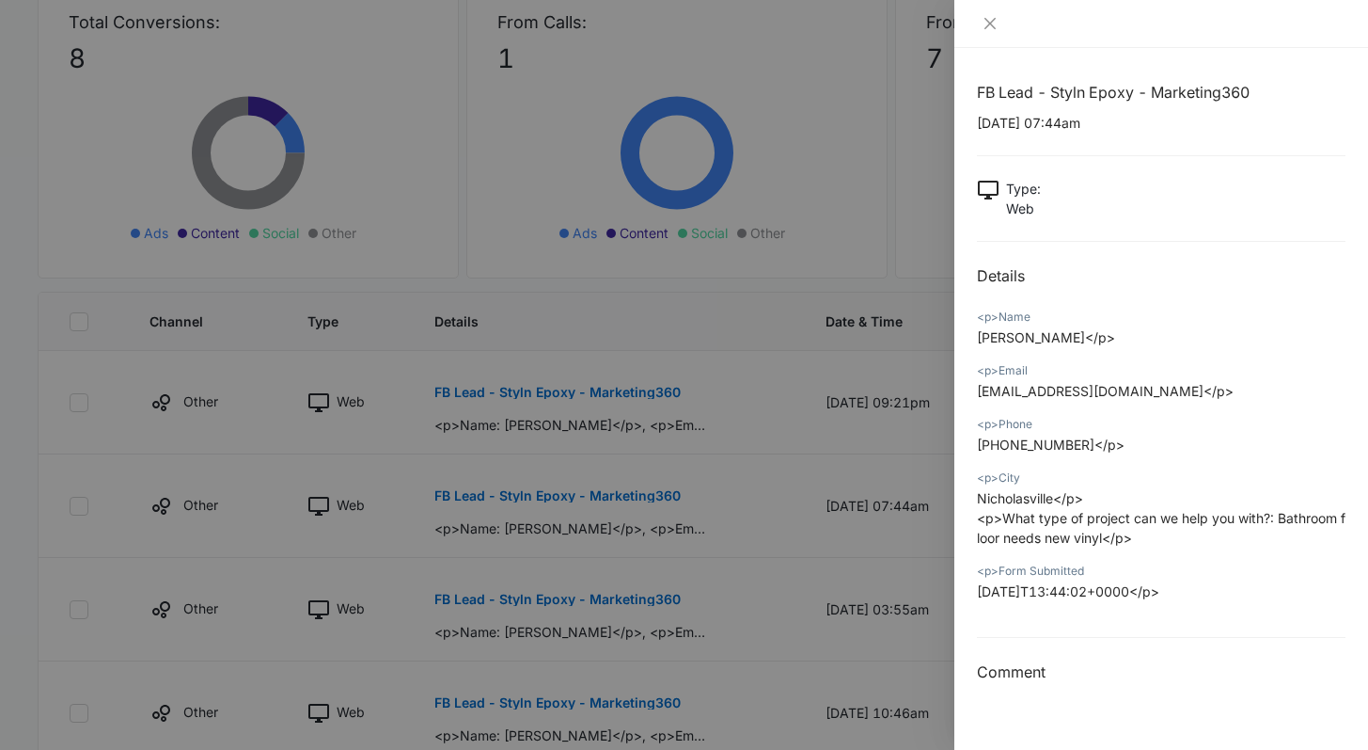
click at [750, 524] on div at bounding box center [684, 375] width 1368 height 750
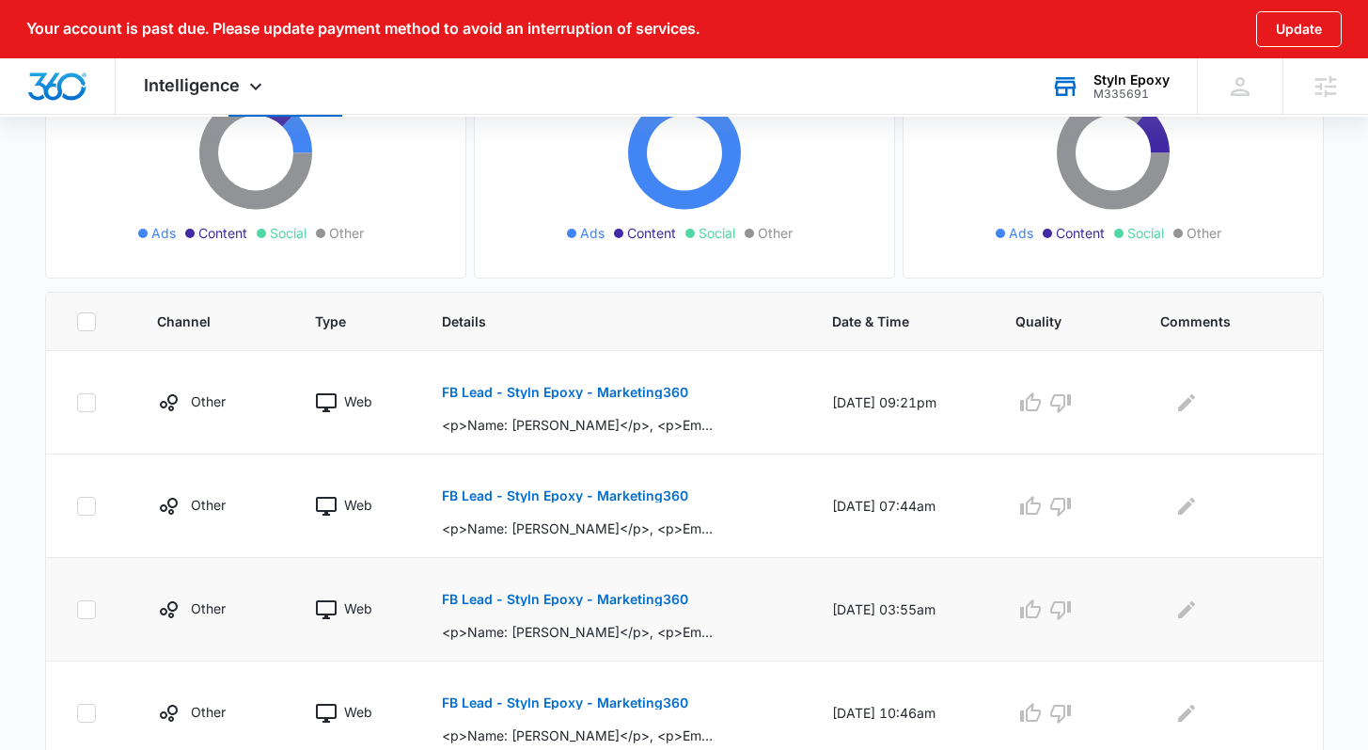
click at [666, 597] on p "FB Lead - Styln Epoxy - Marketing360" at bounding box center [565, 598] width 246 height 13
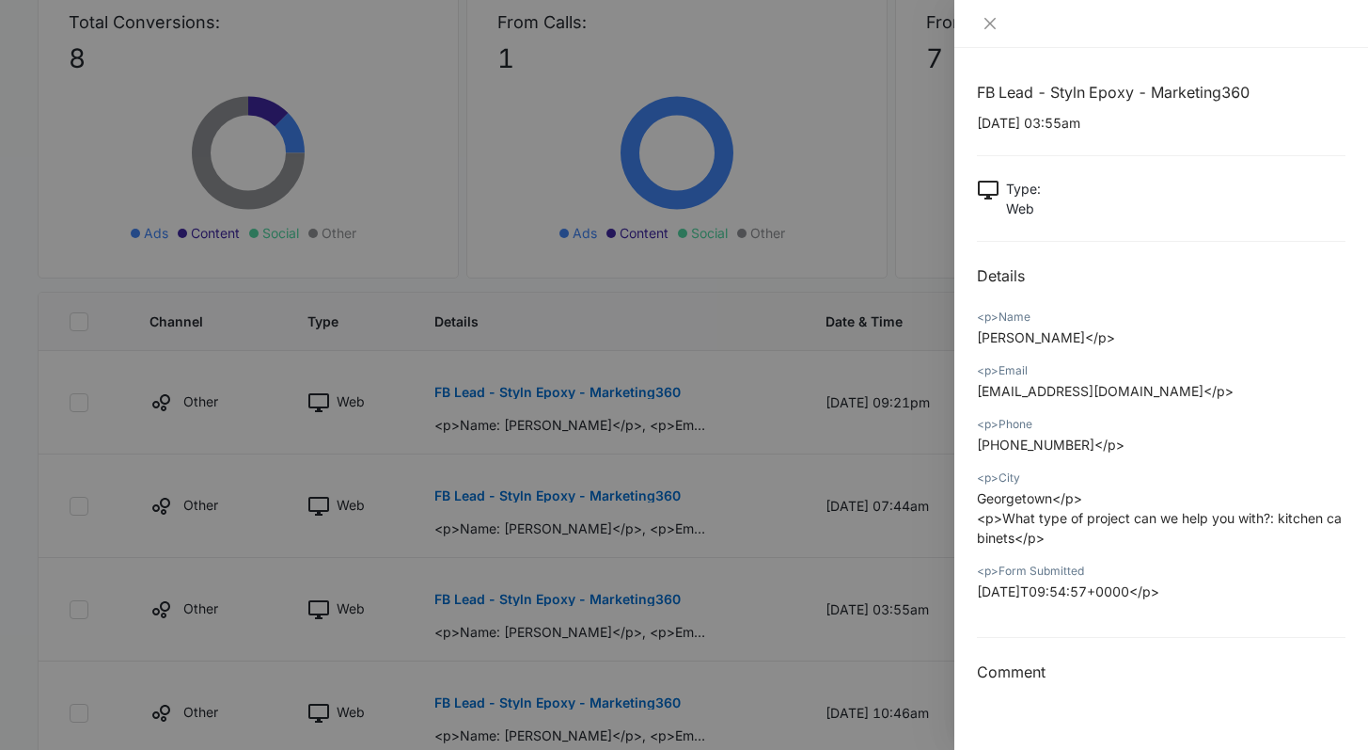
click at [769, 543] on div at bounding box center [684, 375] width 1368 height 750
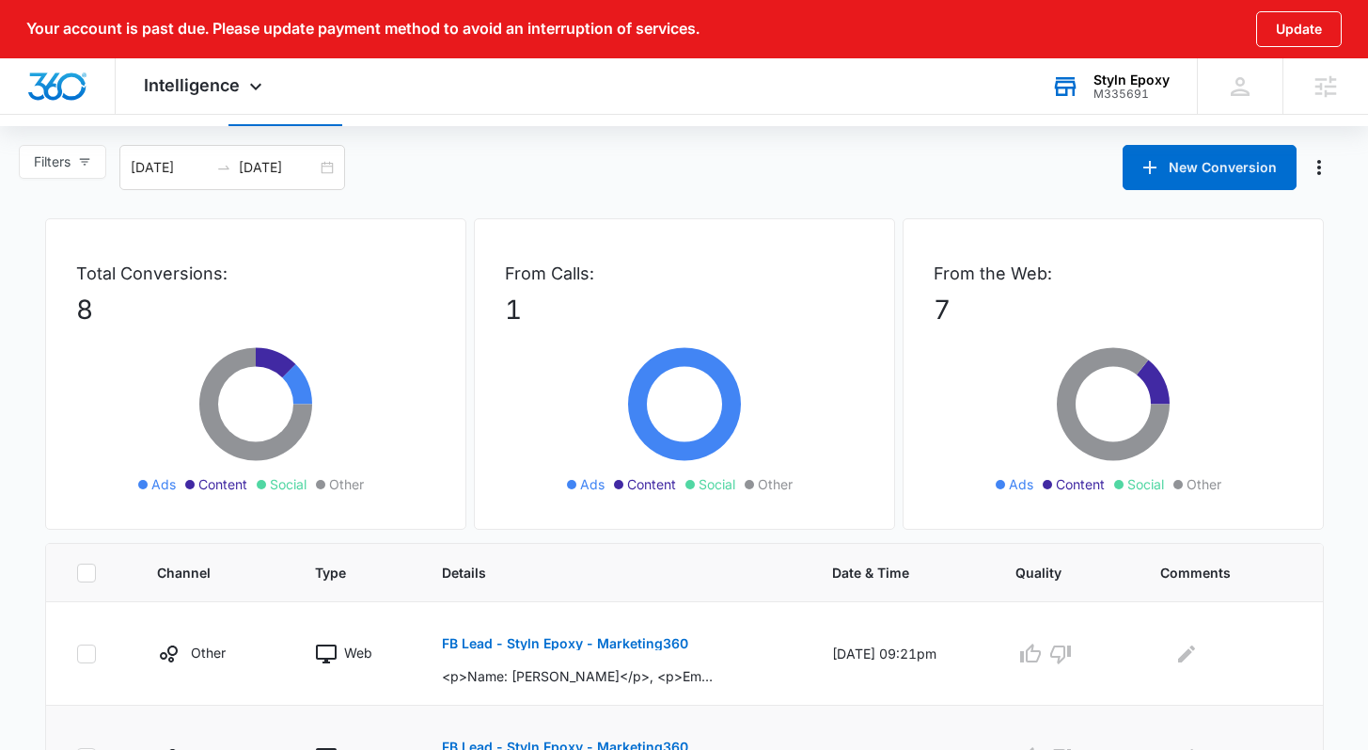
scroll to position [0, 0]
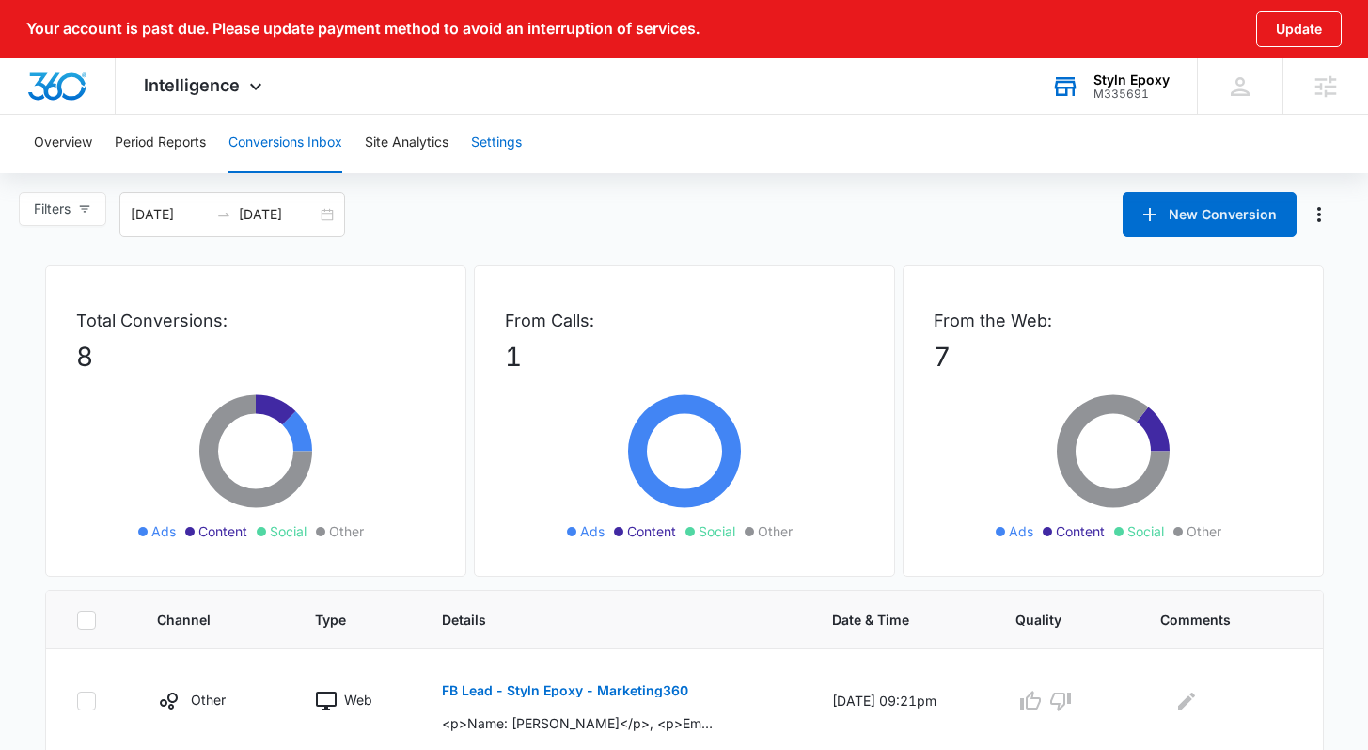
click at [509, 144] on button "Settings" at bounding box center [496, 143] width 51 height 60
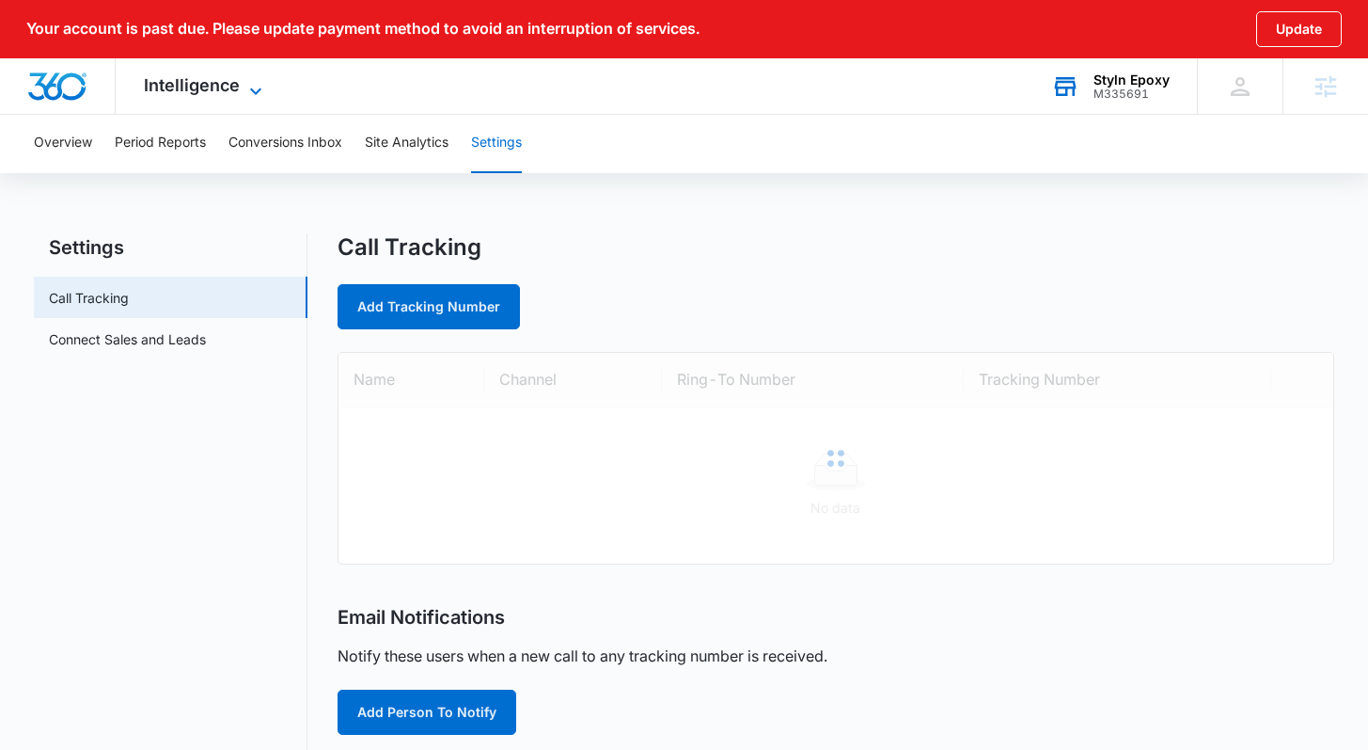
click at [249, 88] on icon at bounding box center [256, 91] width 23 height 23
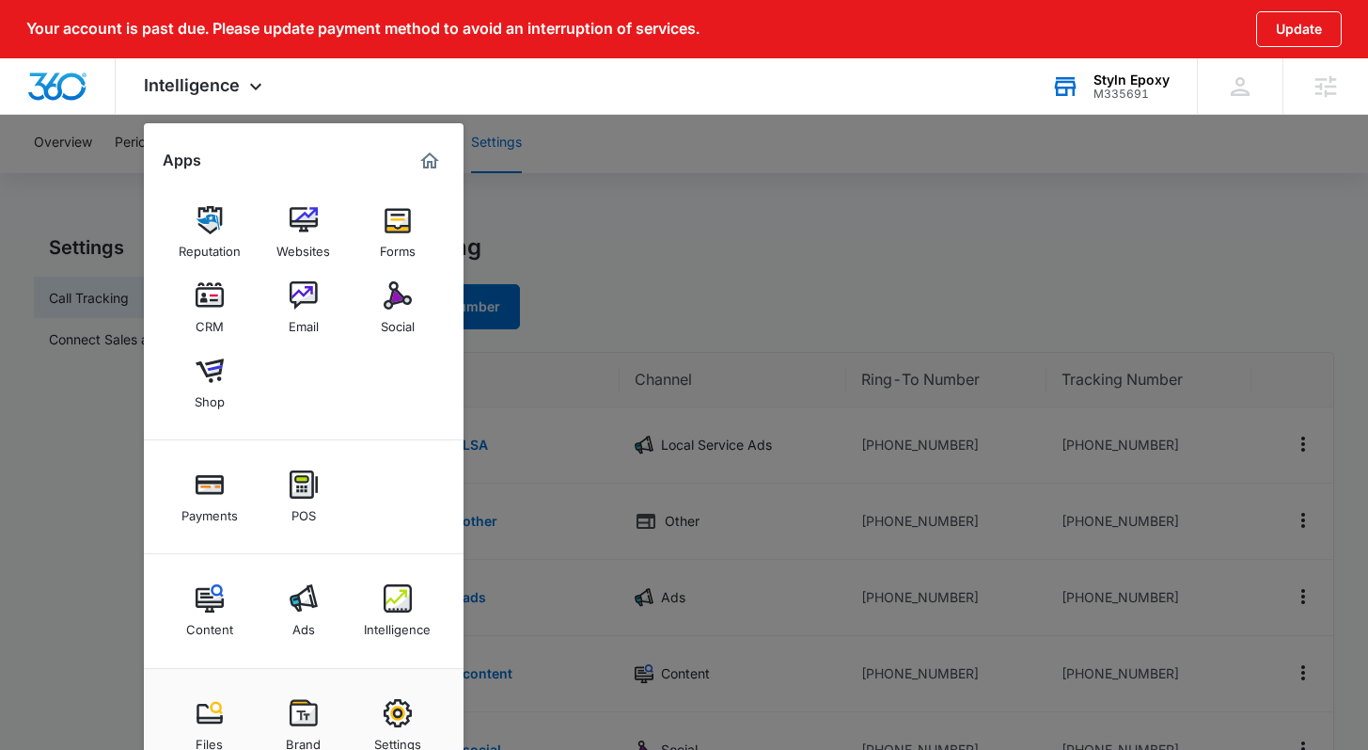
click at [387, 695] on link "Settings" at bounding box center [397, 724] width 71 height 71
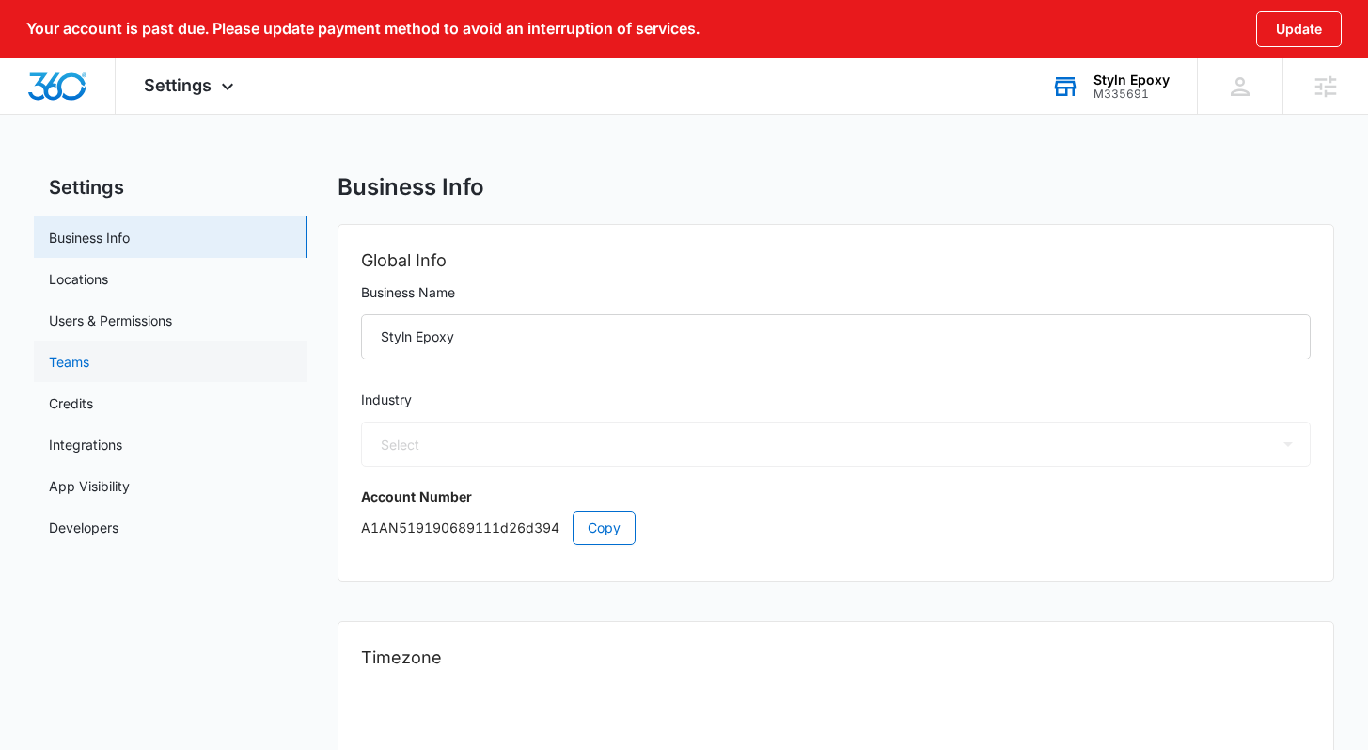
select select "7"
select select "US"
select select "America/Kentucky/Louisville"
click at [93, 409] on link "Credits" at bounding box center [71, 403] width 44 height 20
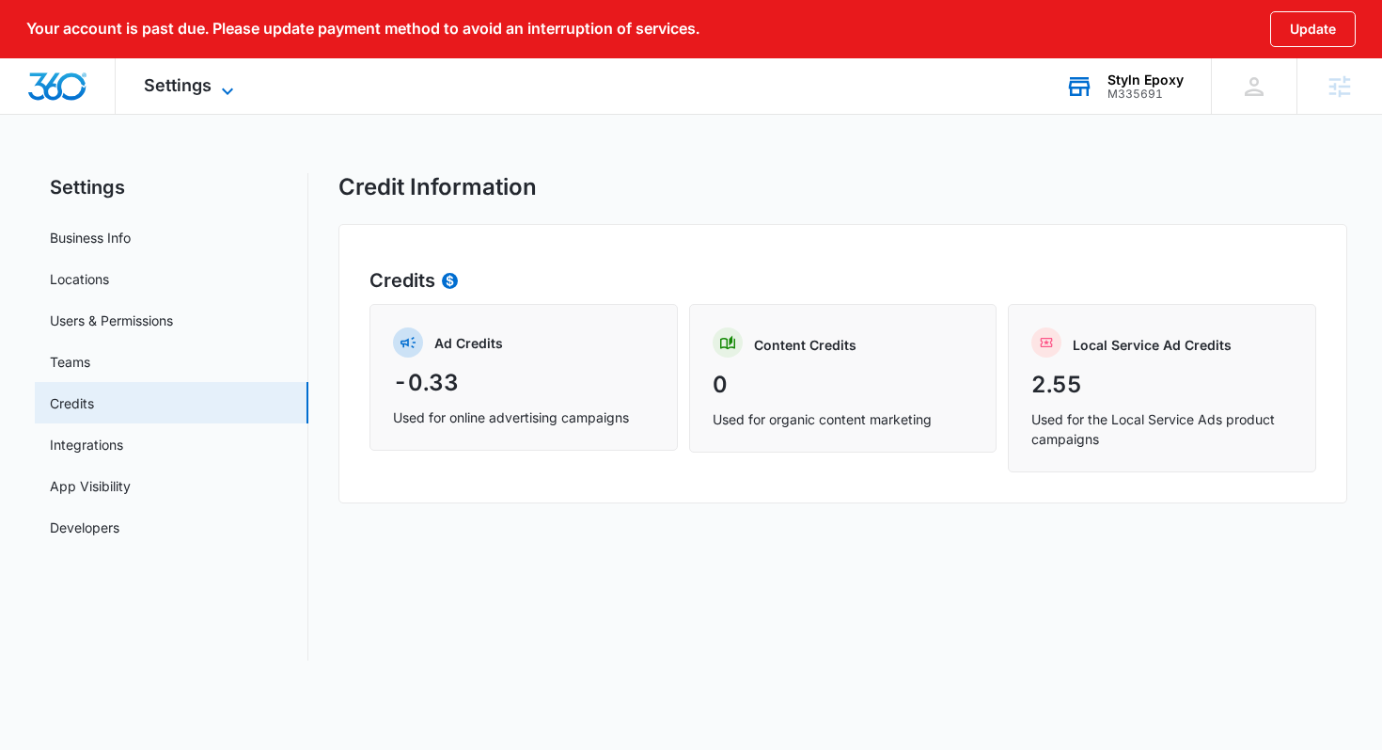
click at [224, 95] on icon at bounding box center [227, 91] width 23 height 23
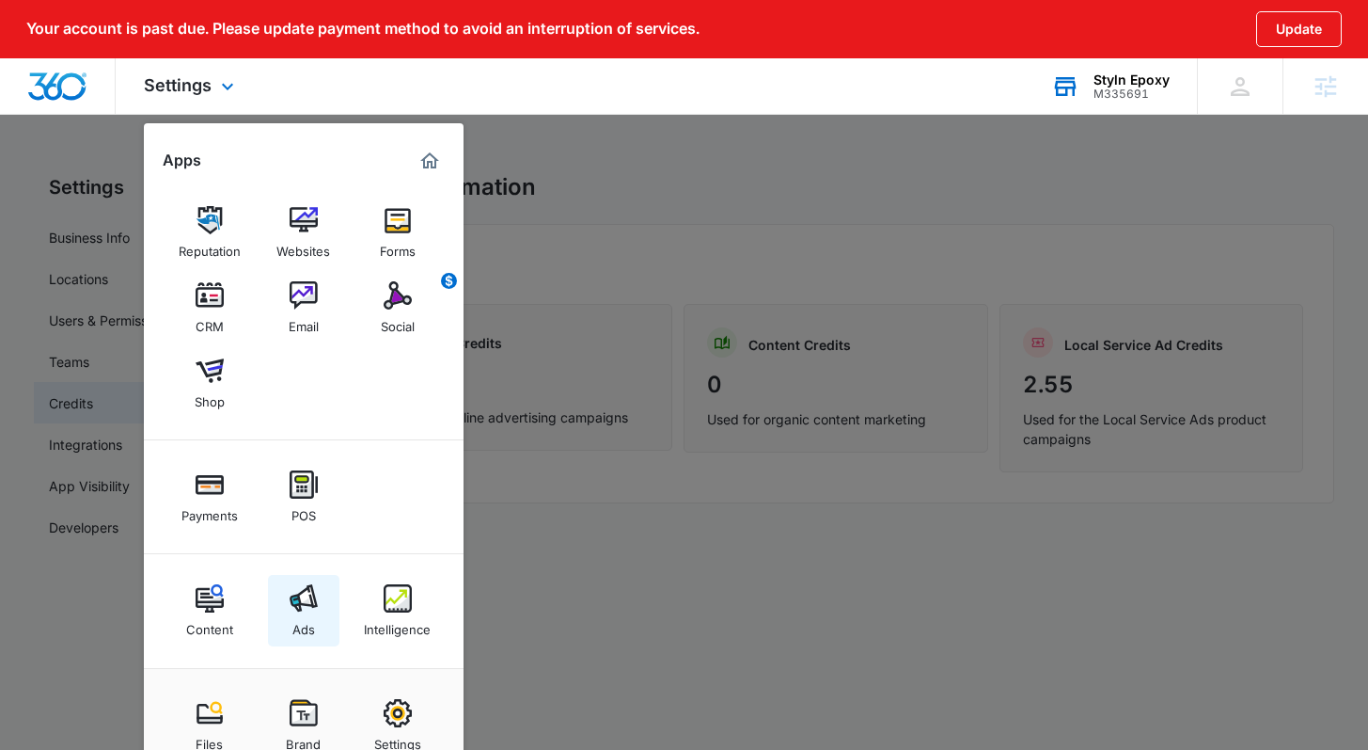
click at [326, 614] on link "Ads" at bounding box center [303, 610] width 71 height 71
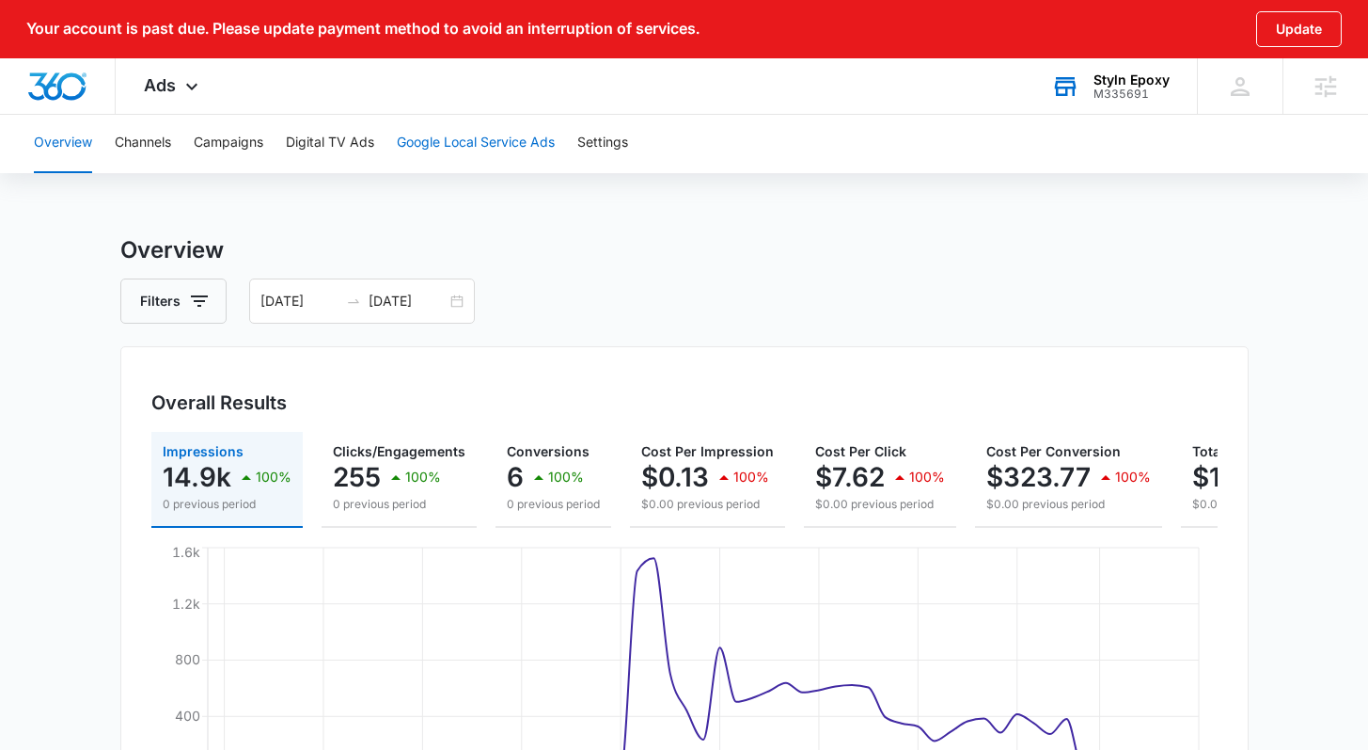
click at [433, 157] on button "Google Local Service Ads" at bounding box center [476, 143] width 158 height 60
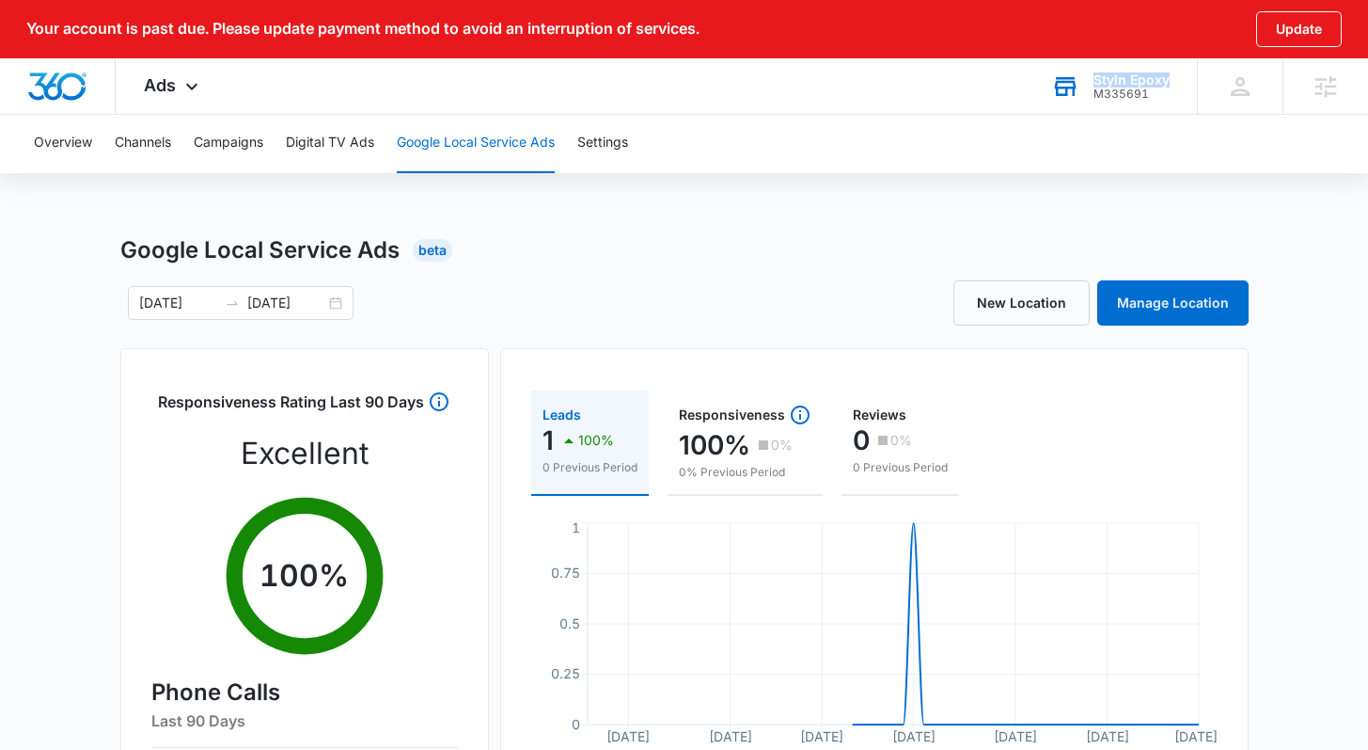
drag, startPoint x: 1171, startPoint y: 78, endPoint x: 1097, endPoint y: 79, distance: 74.3
click at [1097, 79] on div "Styln Epoxy M335691 Your Accounts View All" at bounding box center [1110, 85] width 174 height 55
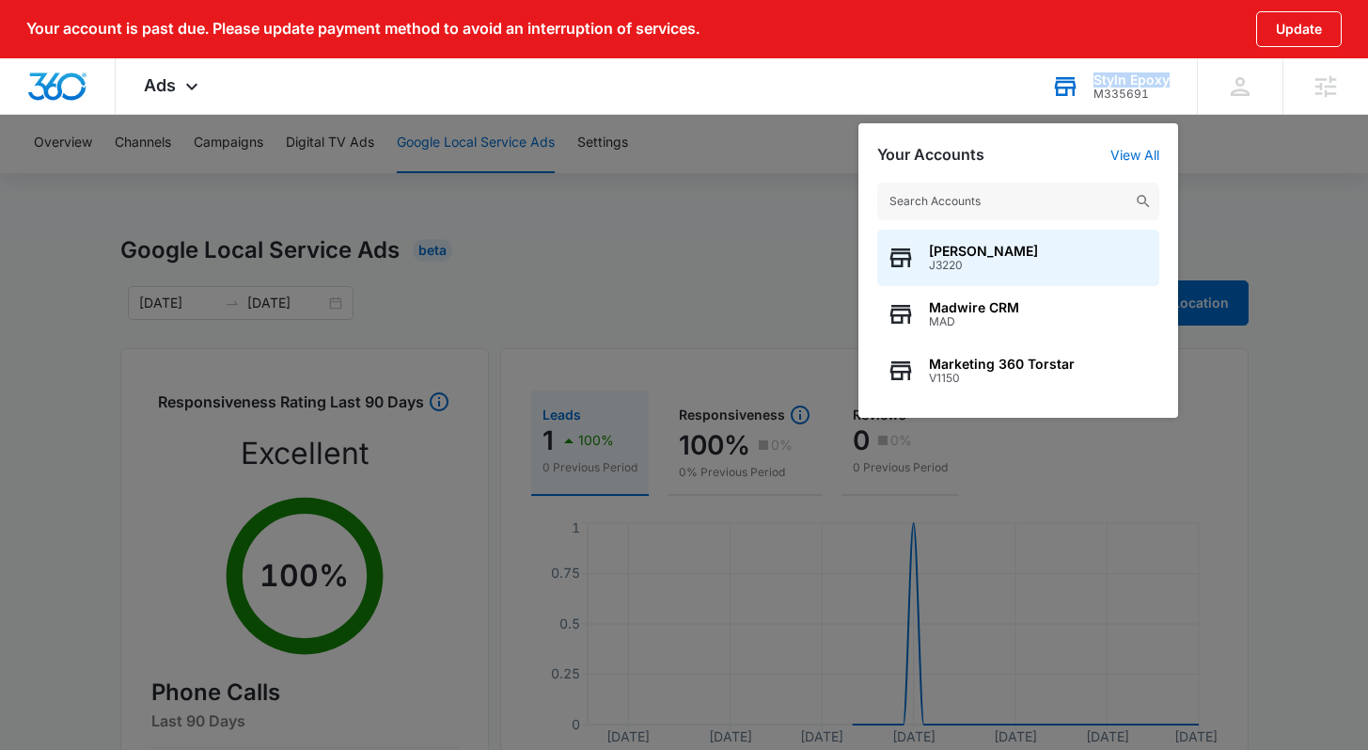
copy div "Styln Epoxy"
drag, startPoint x: 1089, startPoint y: 76, endPoint x: 1168, endPoint y: 83, distance: 79.3
click at [1168, 83] on div "Styln Epoxy M335691 Your Accounts View All Brooke Poulson J3220 Madwire CRM MAD…" at bounding box center [1110, 85] width 174 height 55
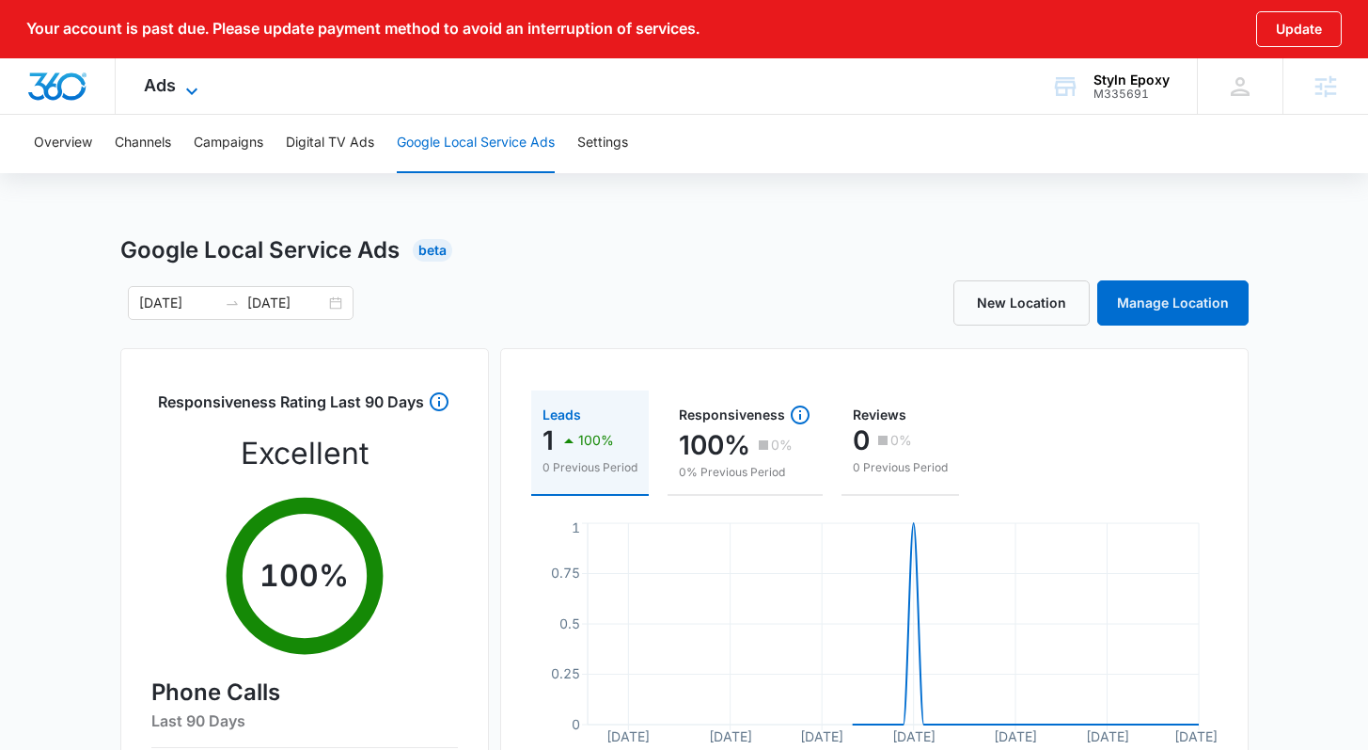
click at [183, 93] on icon at bounding box center [192, 91] width 23 height 23
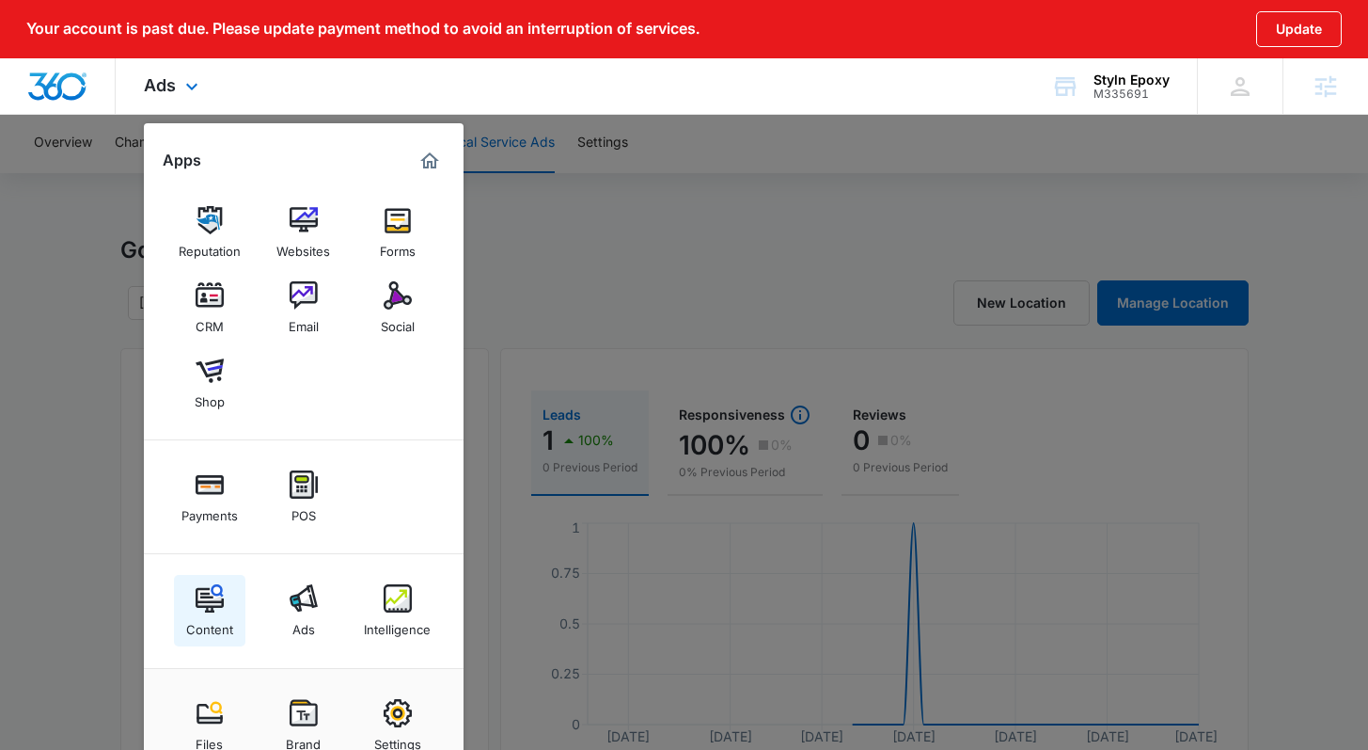
click at [239, 609] on link "Content" at bounding box center [209, 610] width 71 height 71
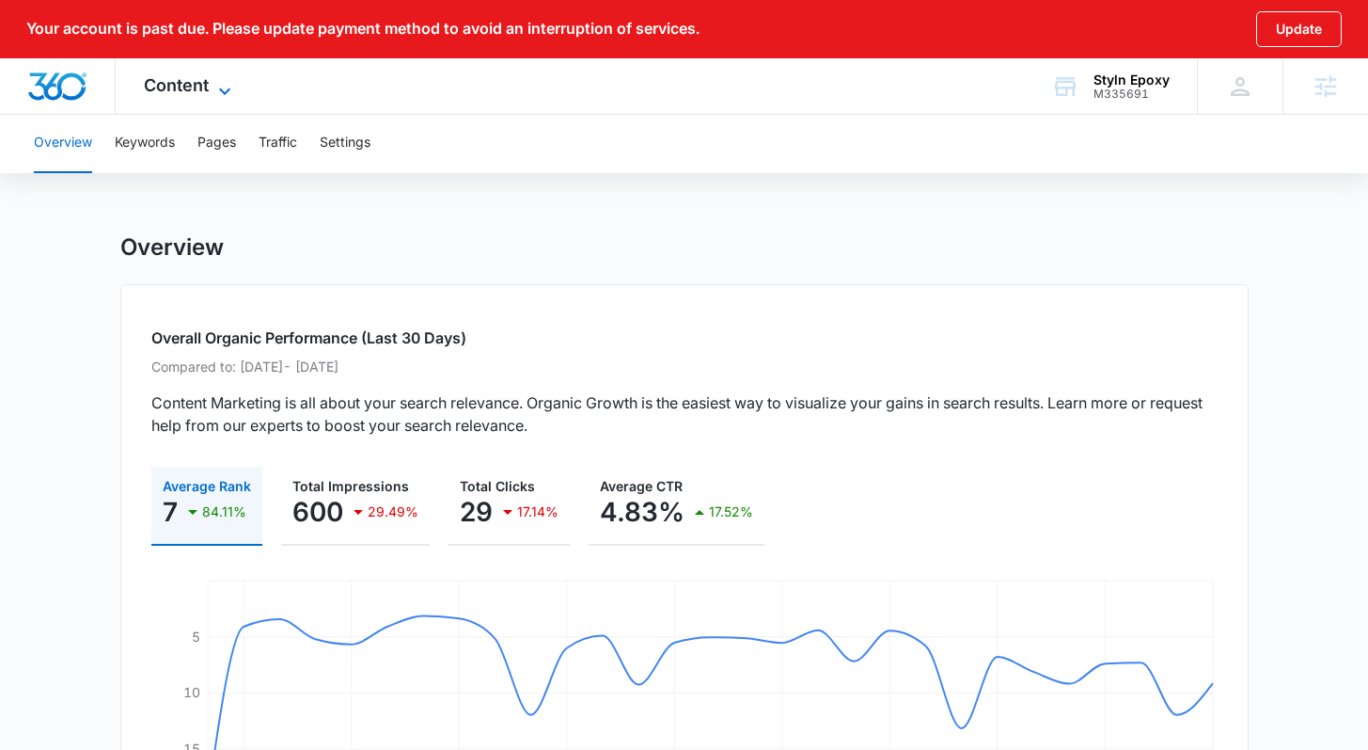
click at [214, 92] on icon at bounding box center [224, 91] width 23 height 23
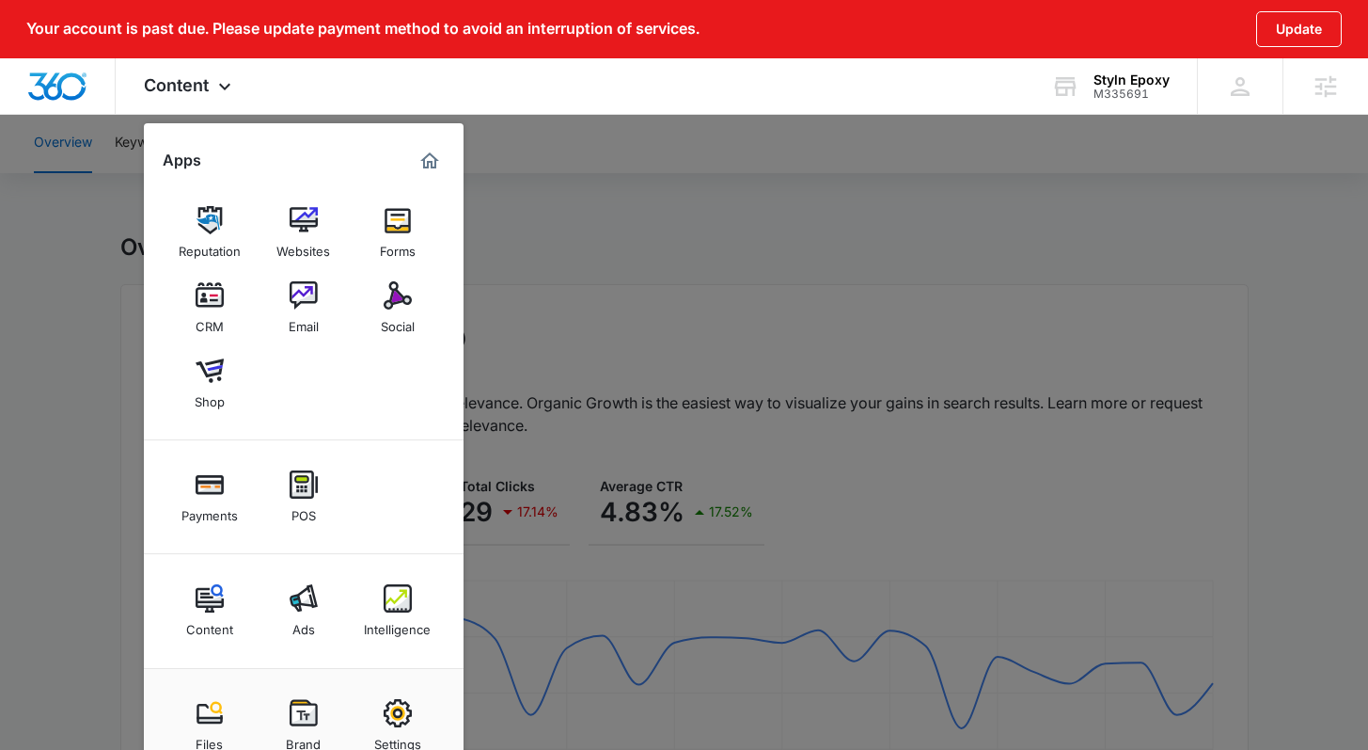
click at [389, 603] on img at bounding box center [398, 598] width 28 height 28
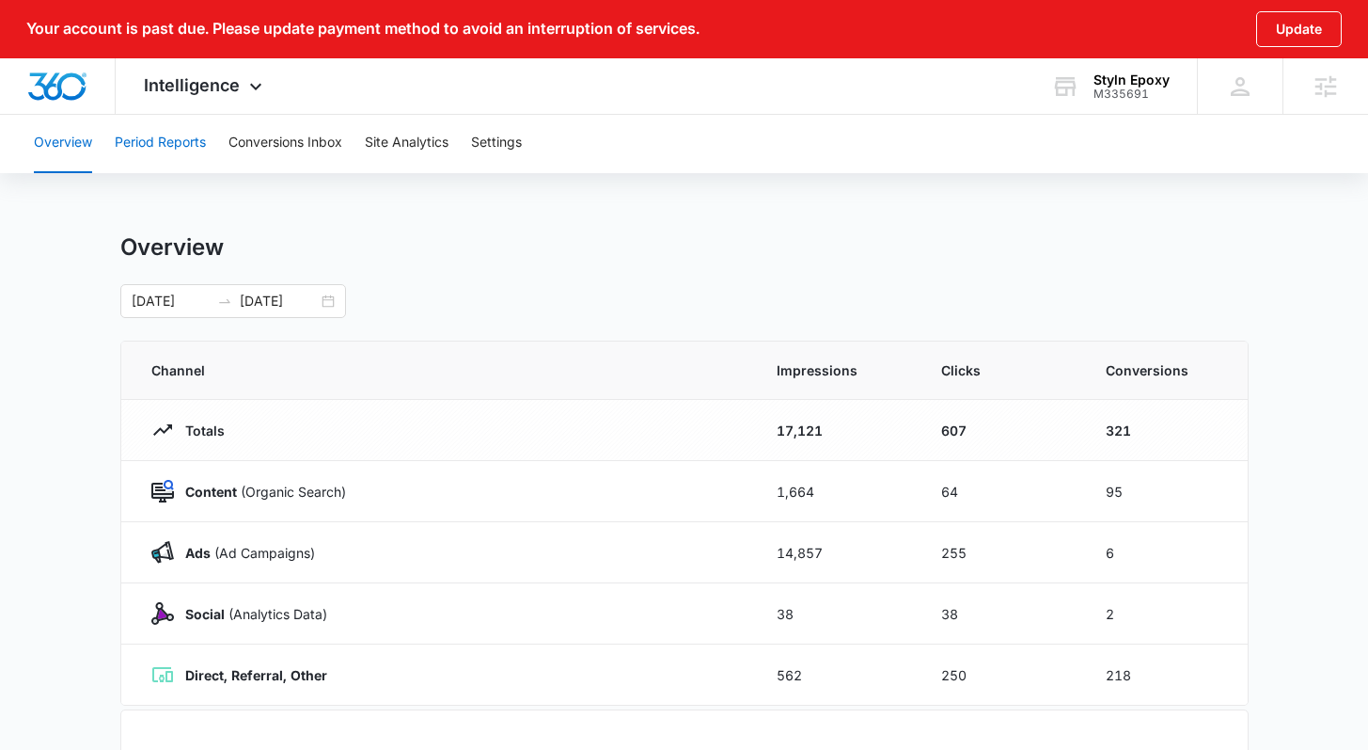
click at [162, 150] on button "Period Reports" at bounding box center [160, 143] width 91 height 60
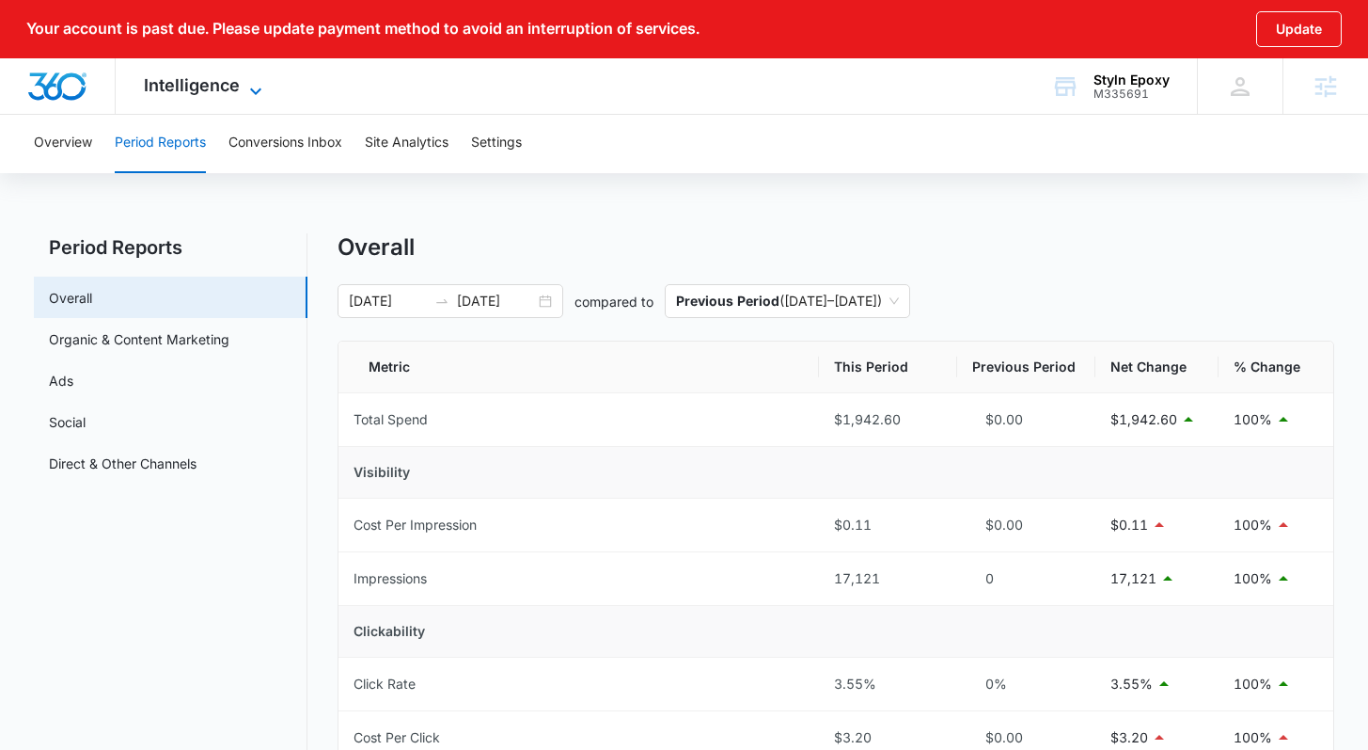
click at [256, 87] on icon at bounding box center [256, 91] width 23 height 23
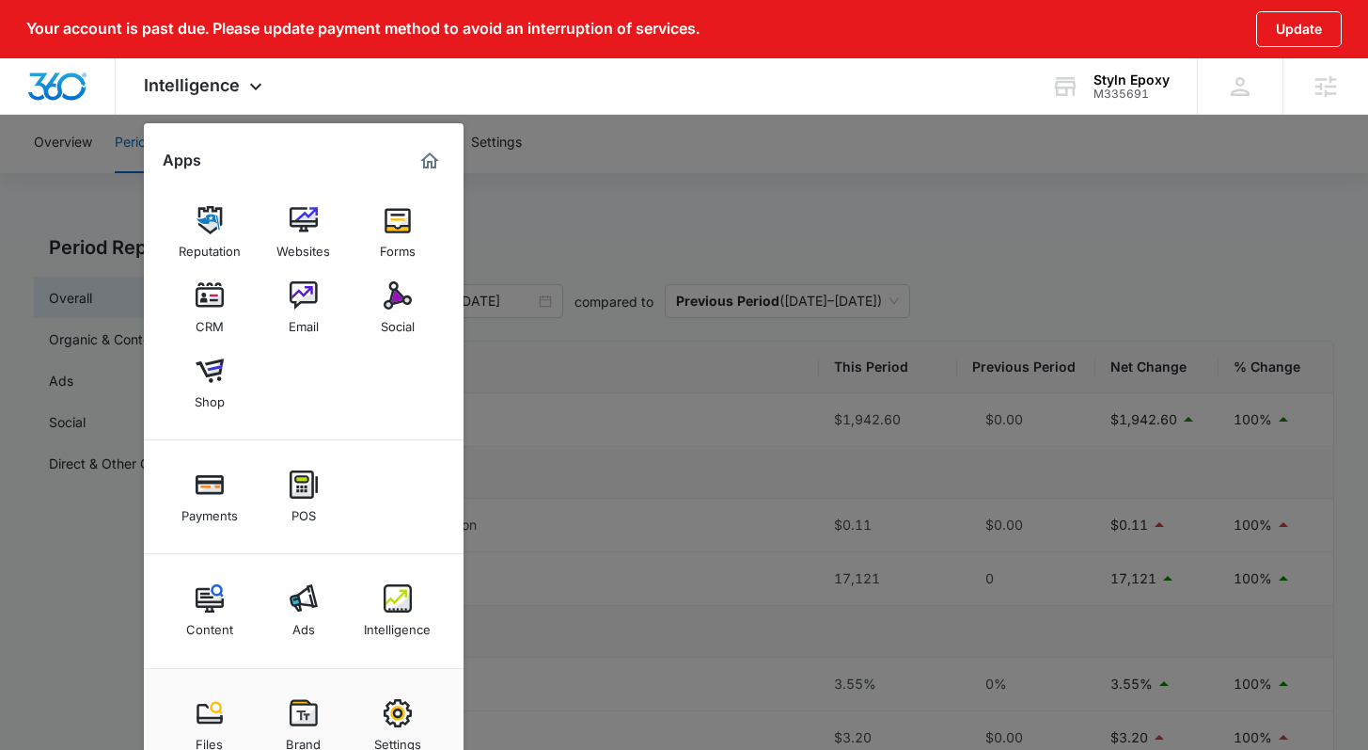
click at [589, 269] on div at bounding box center [684, 375] width 1368 height 750
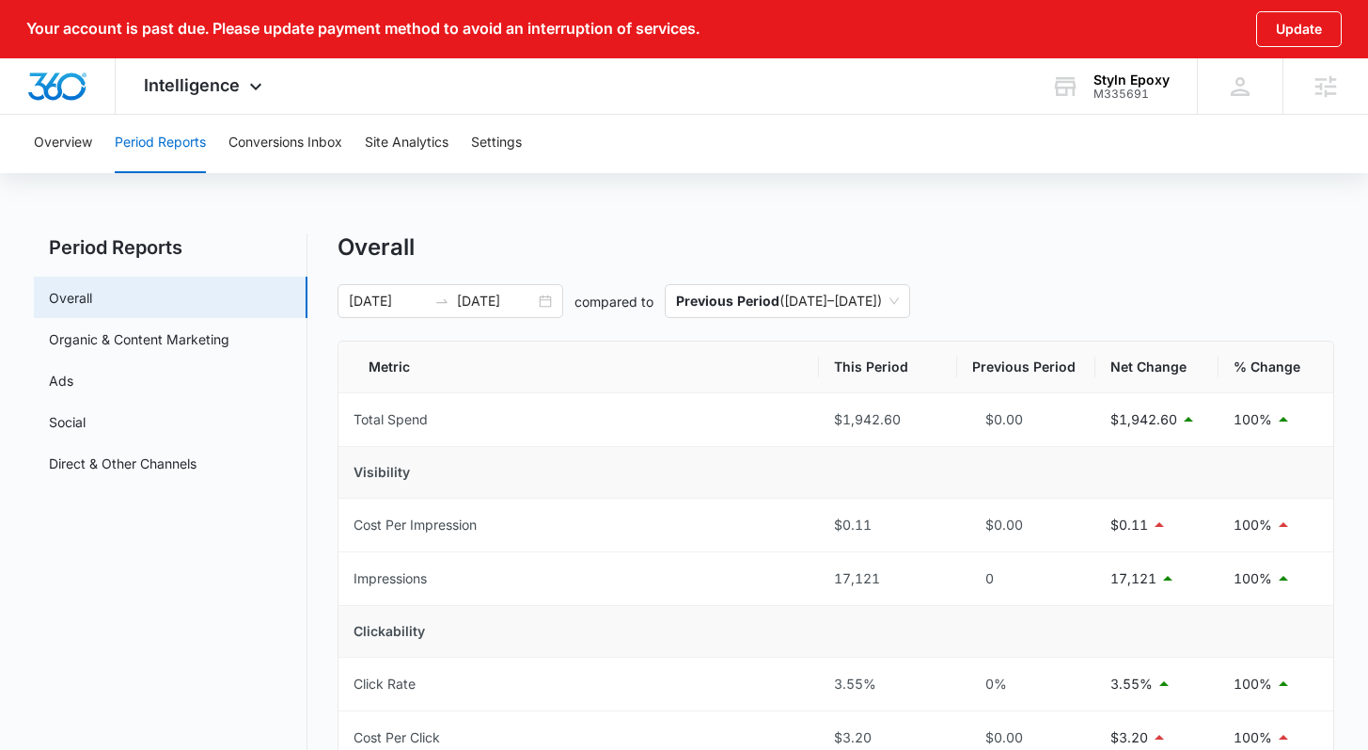
click at [567, 299] on div "08/14/2025 10/13/2025 compared to Previous Period ( 06/14/2025 – 08/13/2025 )" at bounding box center [836, 301] width 996 height 34
click at [556, 294] on div "08/14/2025 10/13/2025" at bounding box center [451, 301] width 226 height 34
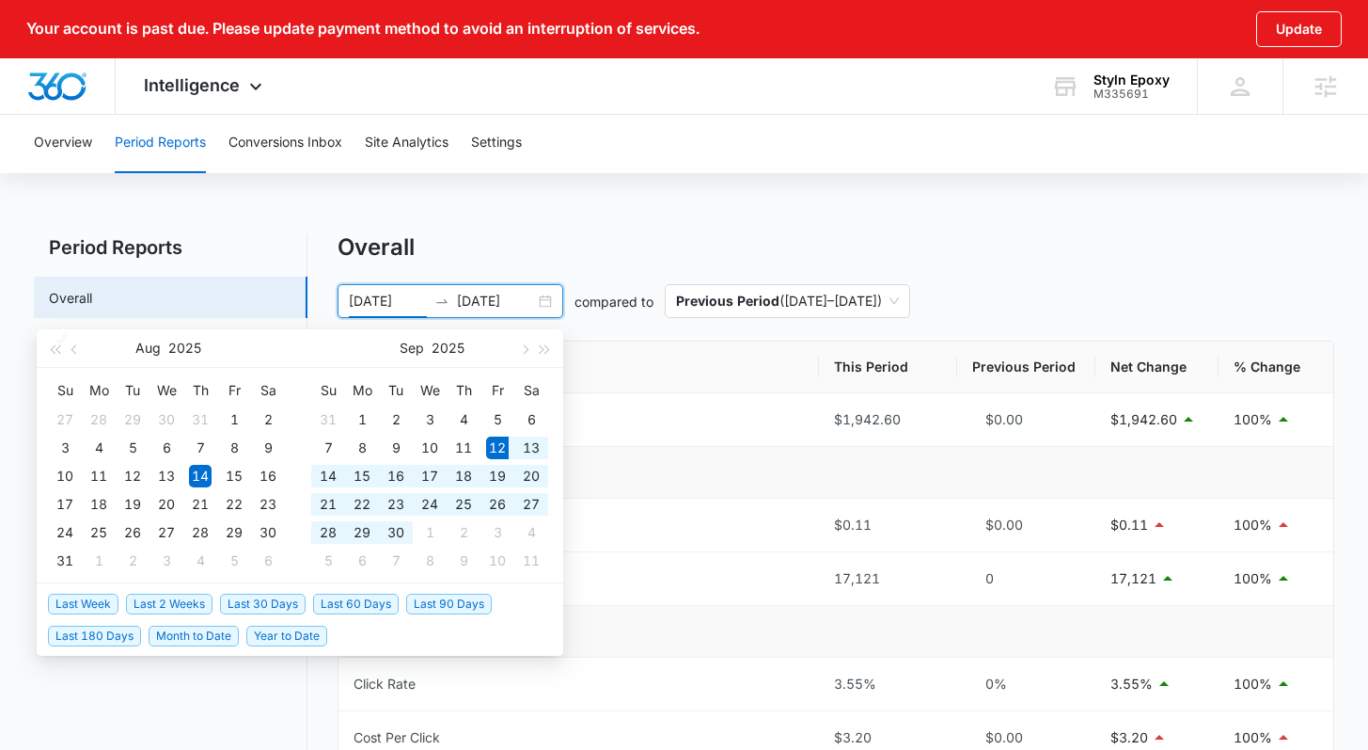
click at [233, 611] on span "Last 30 Days" at bounding box center [263, 603] width 86 height 21
type input "09/12/2025"
type input "10/12/2025"
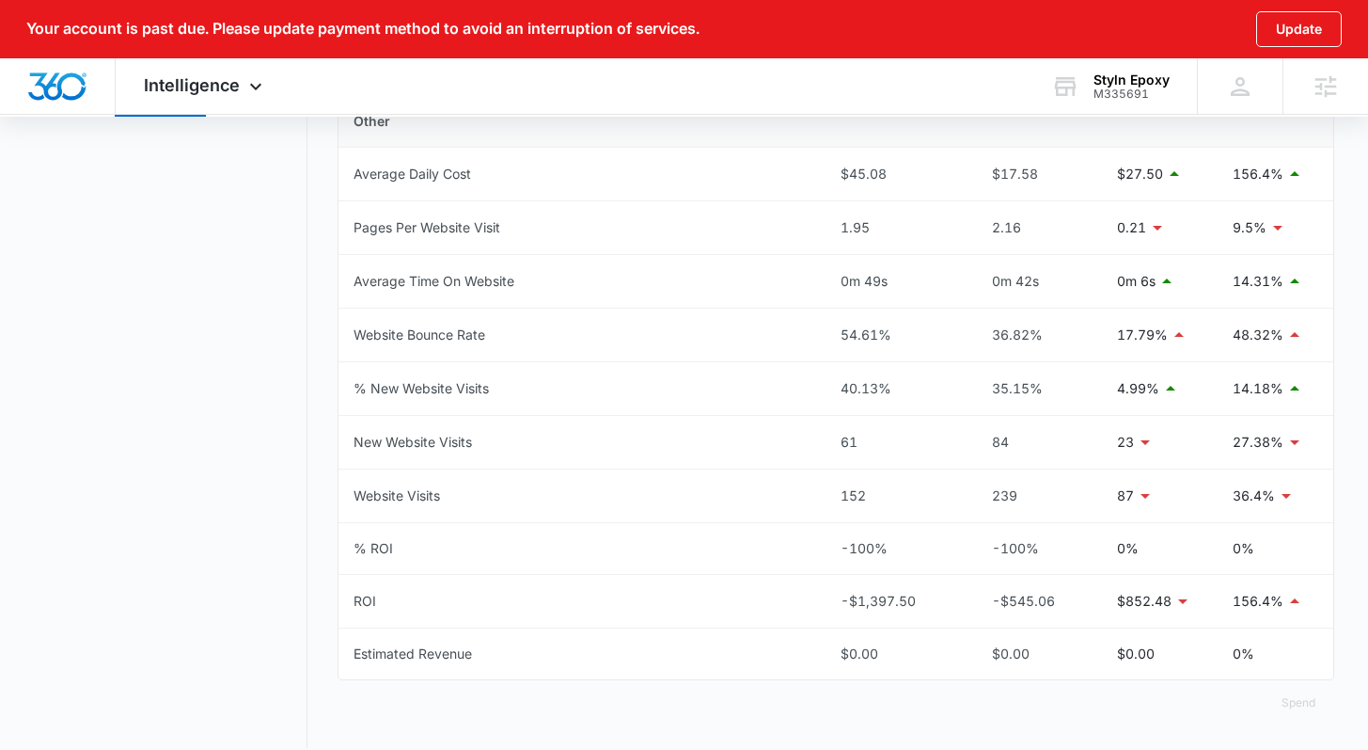
scroll to position [955, 0]
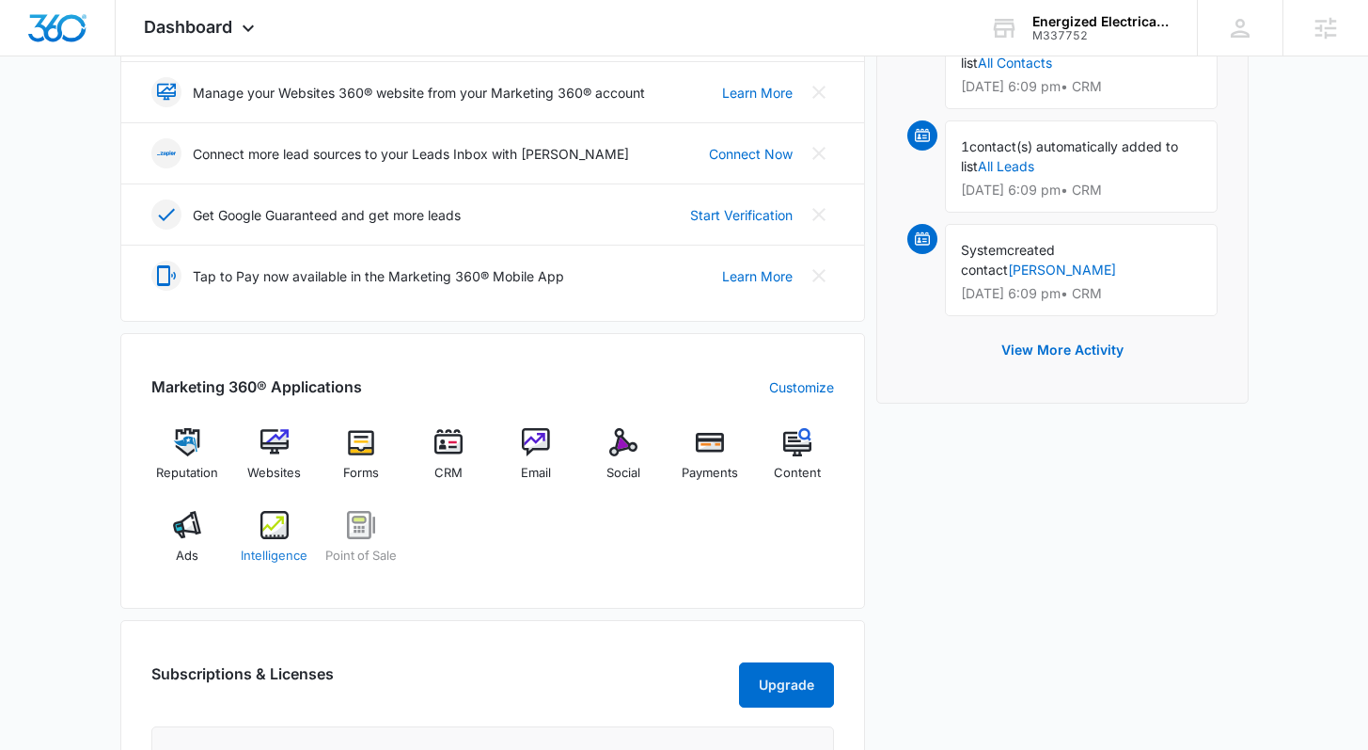
scroll to position [403, 0]
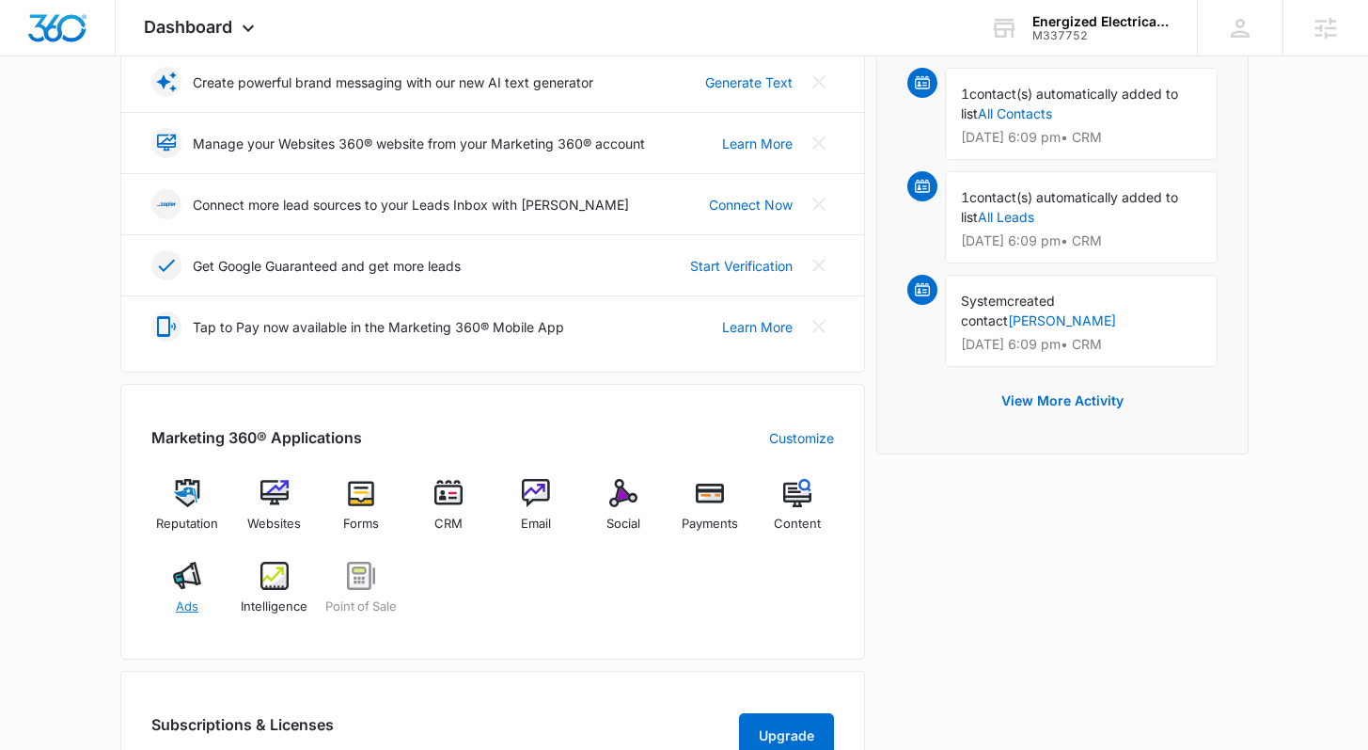
click at [190, 568] on img at bounding box center [187, 575] width 28 height 28
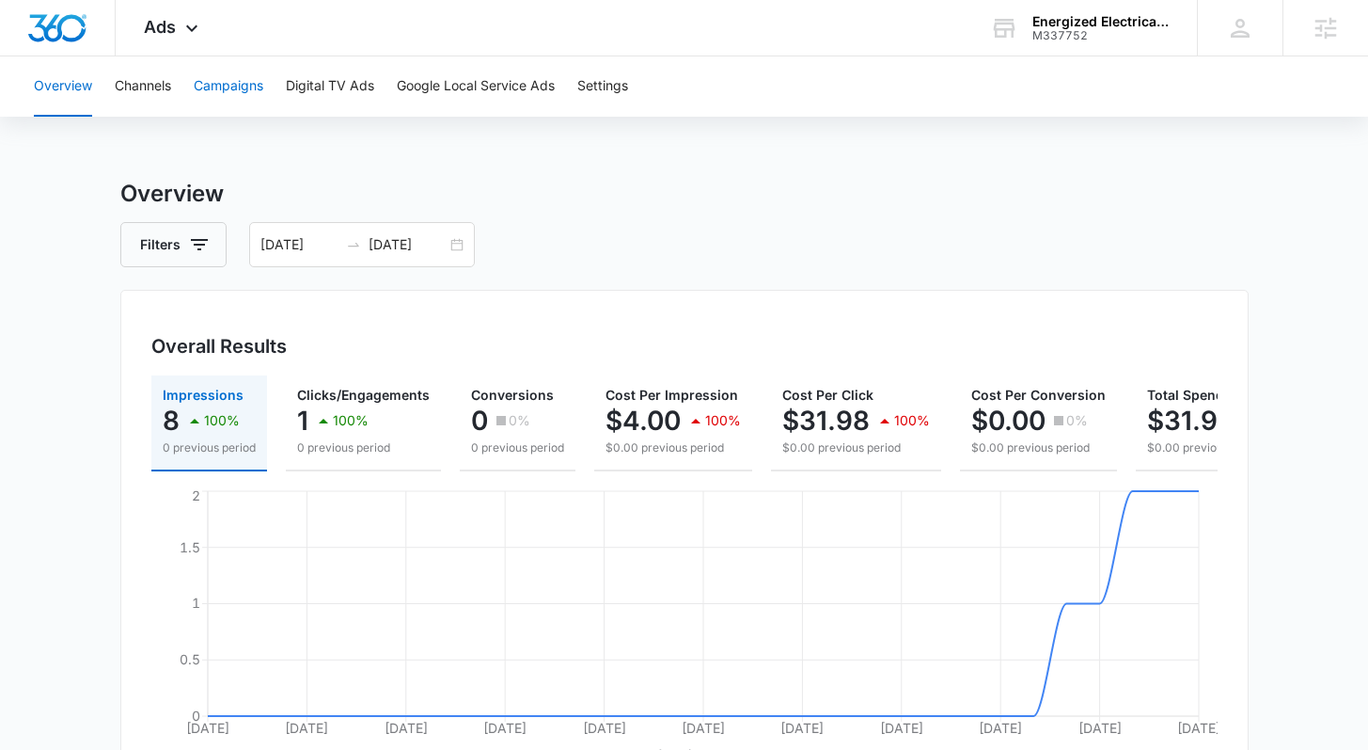
click at [213, 89] on button "Campaigns" at bounding box center [229, 86] width 70 height 60
click at [166, 85] on button "Channels" at bounding box center [143, 86] width 56 height 60
click at [239, 69] on button "Campaigns" at bounding box center [229, 86] width 70 height 60
drag, startPoint x: 1110, startPoint y: 41, endPoint x: 1036, endPoint y: 37, distance: 73.5
click at [1036, 37] on div "Energized Electrical Services M337752 Your Accounts View All" at bounding box center [1079, 27] width 235 height 55
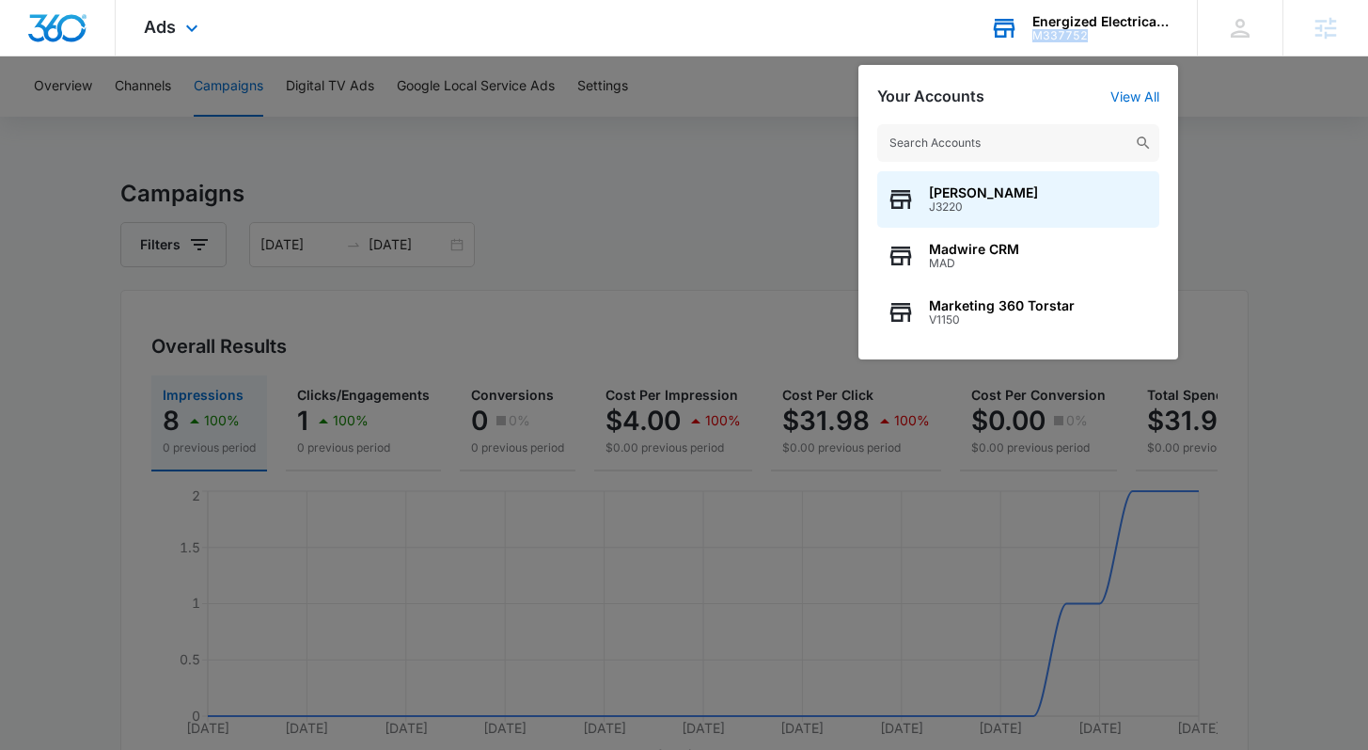
drag, startPoint x: 1033, startPoint y: 33, endPoint x: 1084, endPoint y: 35, distance: 51.8
click at [1084, 35] on div "M337752" at bounding box center [1101, 35] width 137 height 13
copy div "M337752"
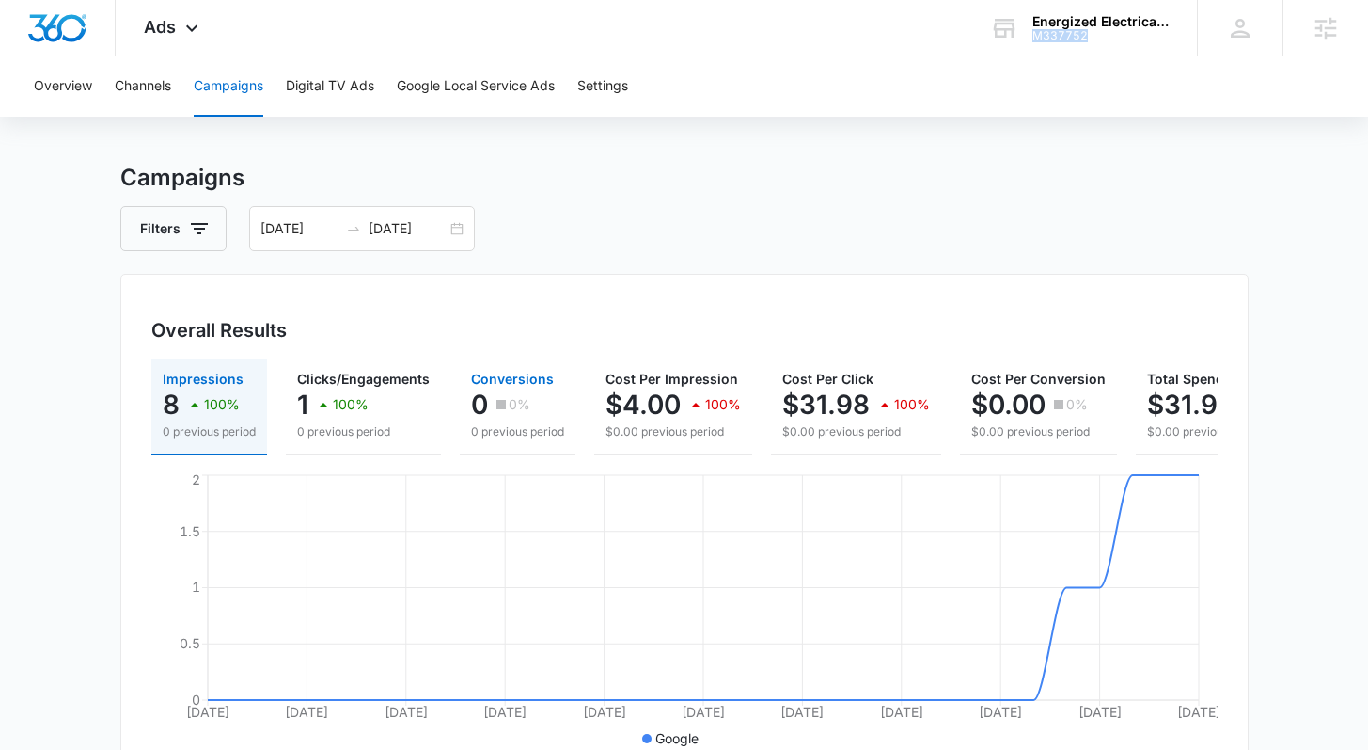
scroll to position [97, 0]
